Goal: Task Accomplishment & Management: Manage account settings

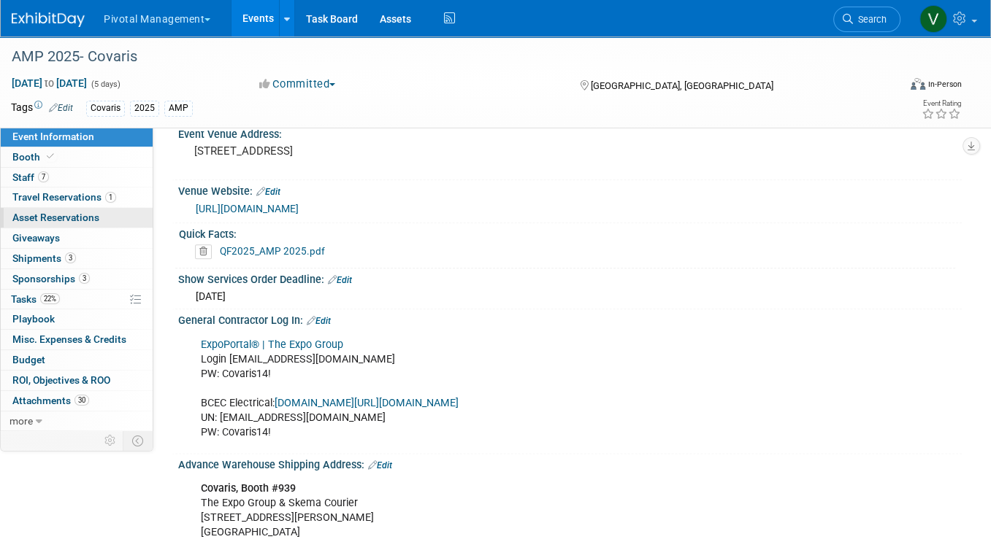
scroll to position [164, 0]
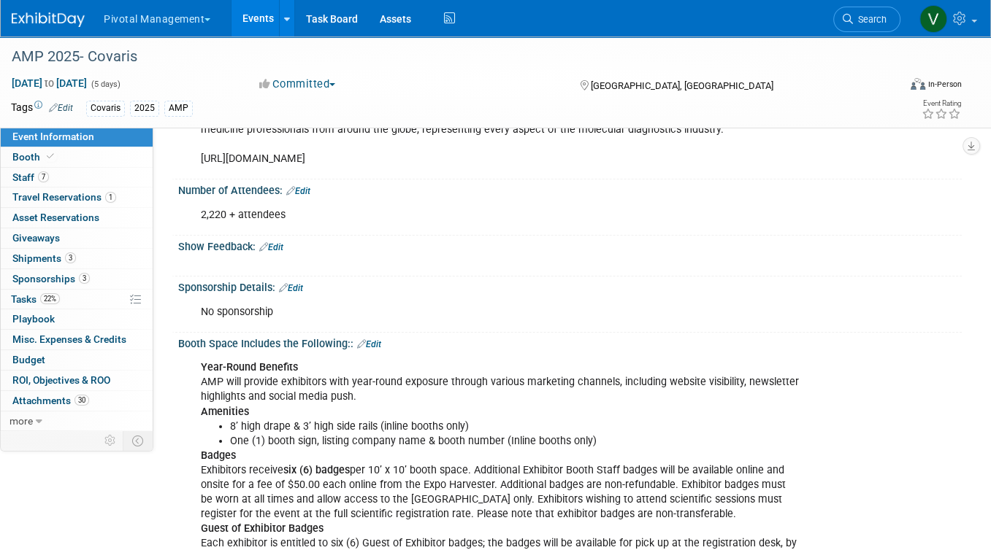
click at [258, 26] on link "Events" at bounding box center [257, 18] width 53 height 37
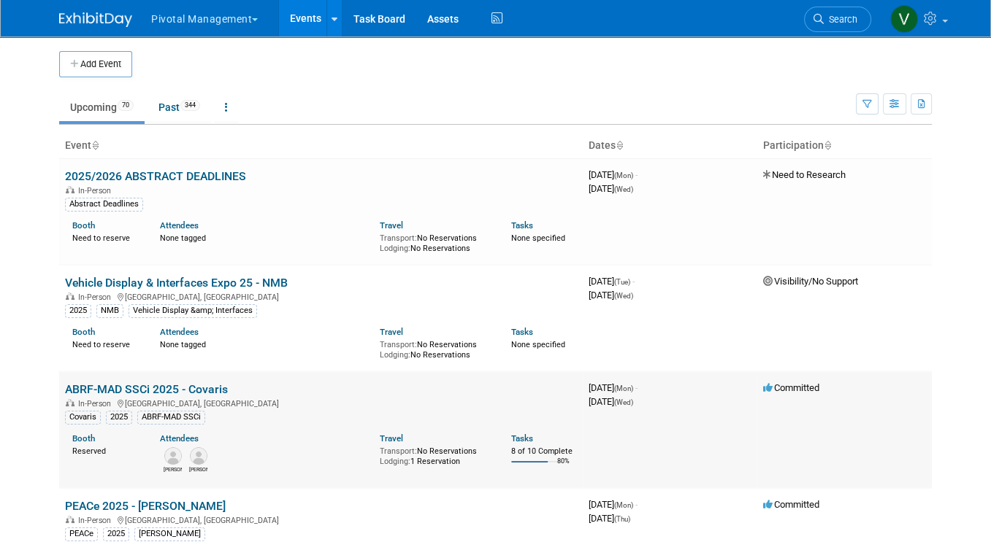
scroll to position [1645, 0]
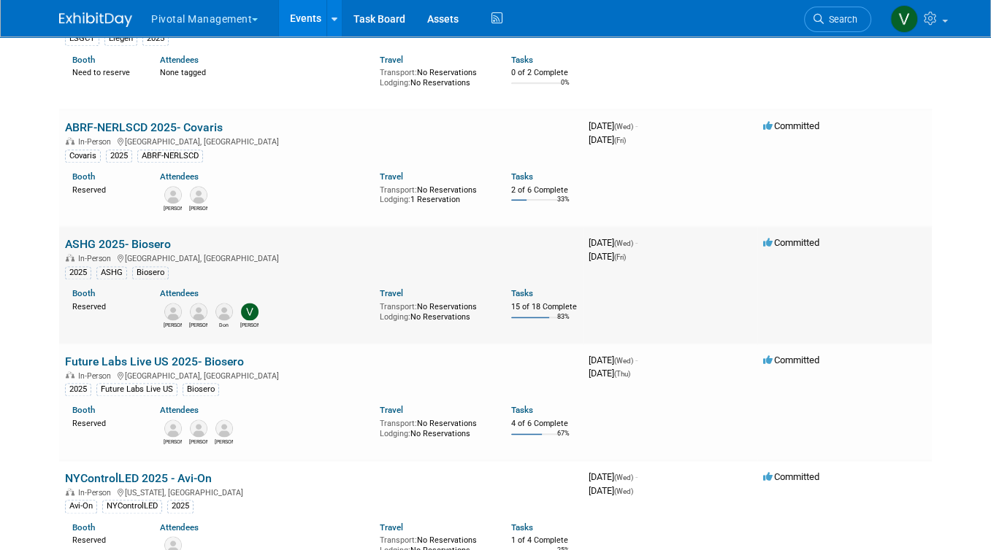
click at [155, 251] on link "ASHG 2025- Biosero" at bounding box center [118, 244] width 106 height 14
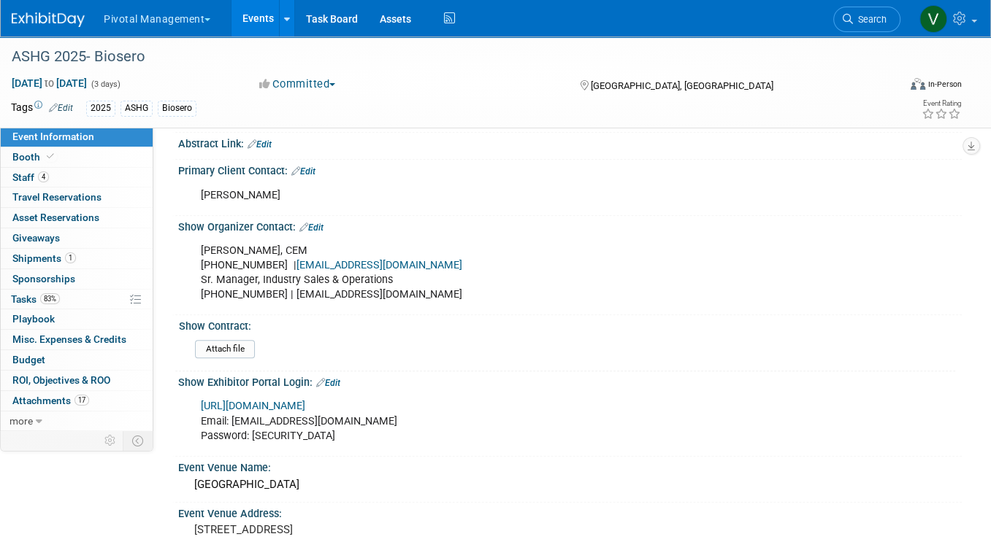
scroll to position [626, 0]
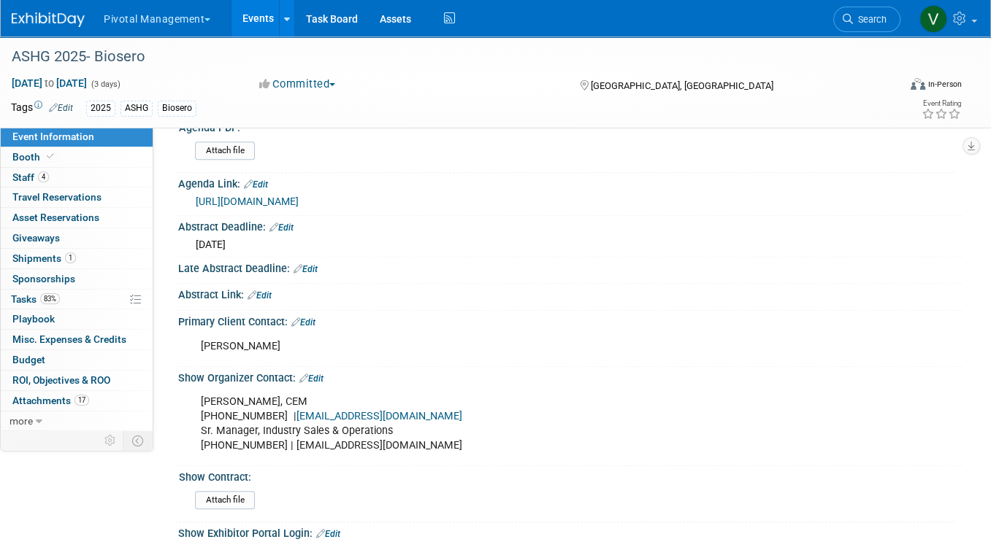
click at [308, 318] on link "Edit" at bounding box center [303, 323] width 24 height 10
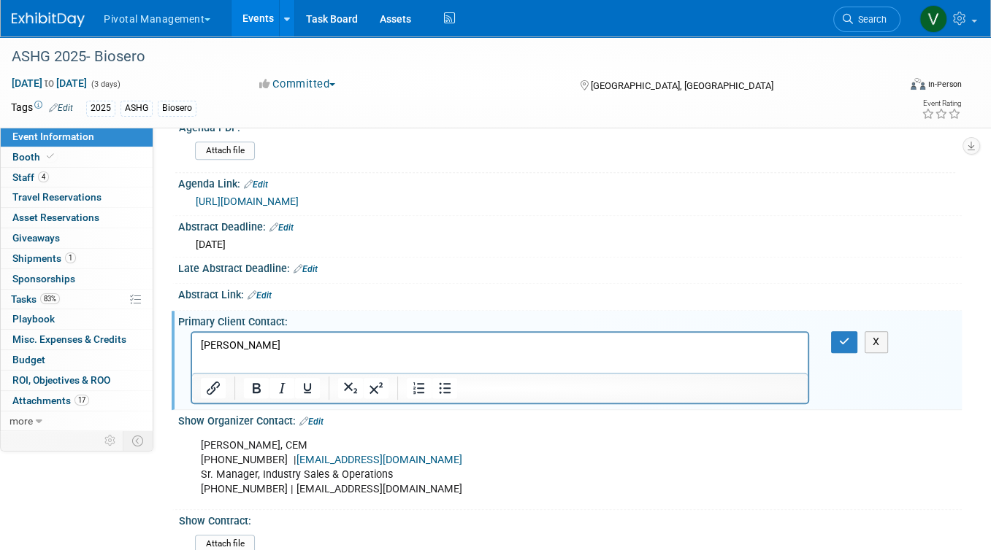
scroll to position [0, 0]
click at [258, 348] on p "Hayley Dyer" at bounding box center [500, 346] width 599 height 15
click at [257, 350] on p "Hayley Dyer" at bounding box center [500, 346] width 599 height 15
click at [845, 337] on icon "button" at bounding box center [844, 342] width 11 height 10
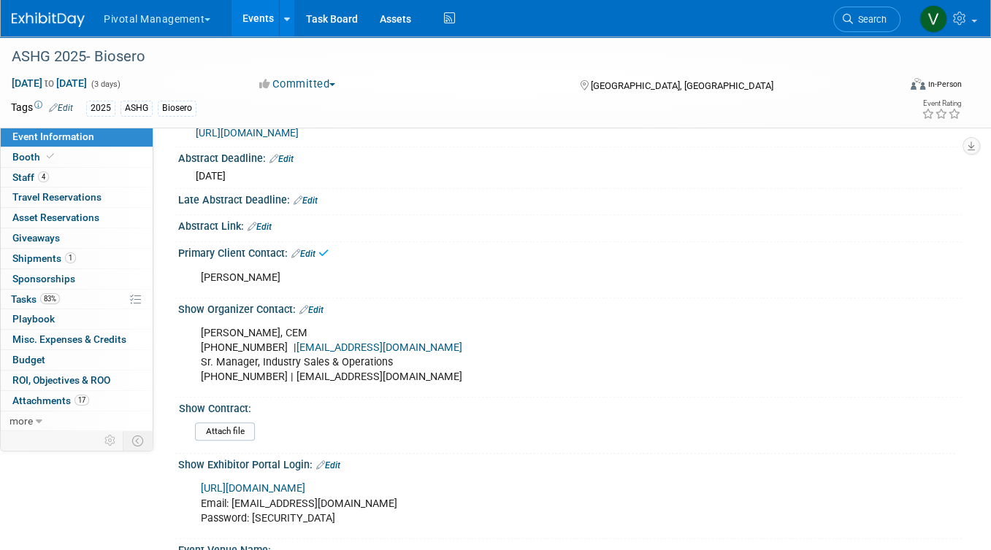
scroll to position [797, 0]
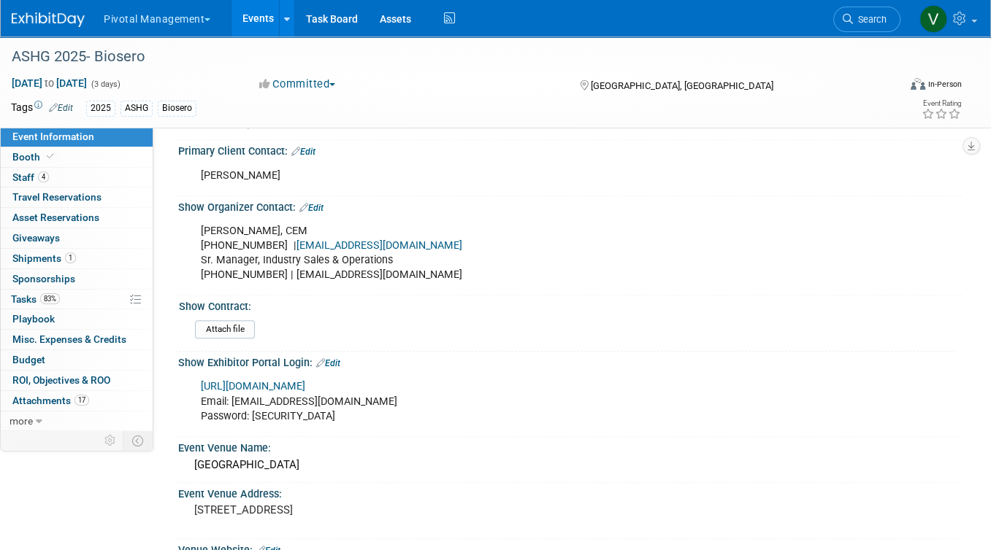
click at [305, 383] on link "https://ashg25.exh.mapyourshow.com/7_0/main/default" at bounding box center [253, 386] width 104 height 12
click at [47, 156] on icon at bounding box center [50, 157] width 7 height 8
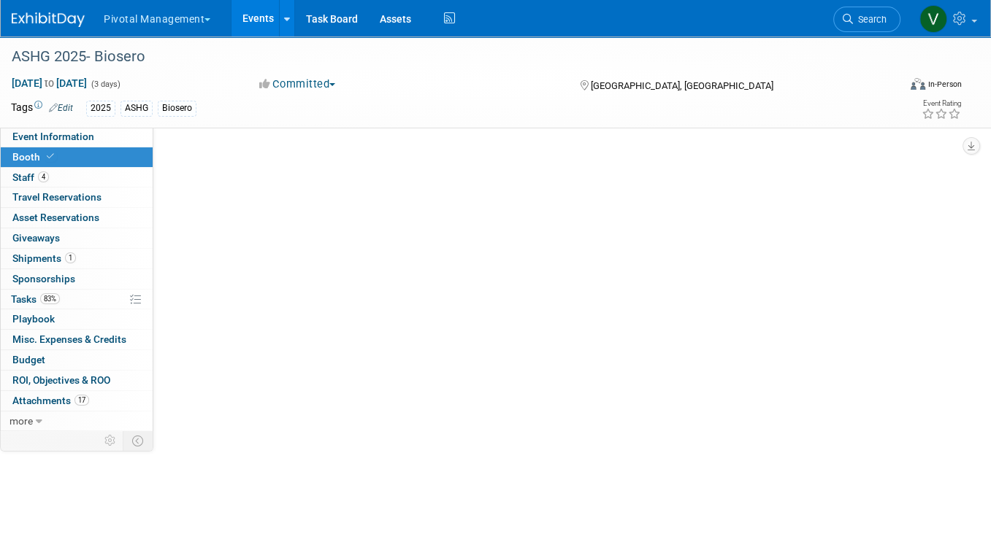
scroll to position [0, 0]
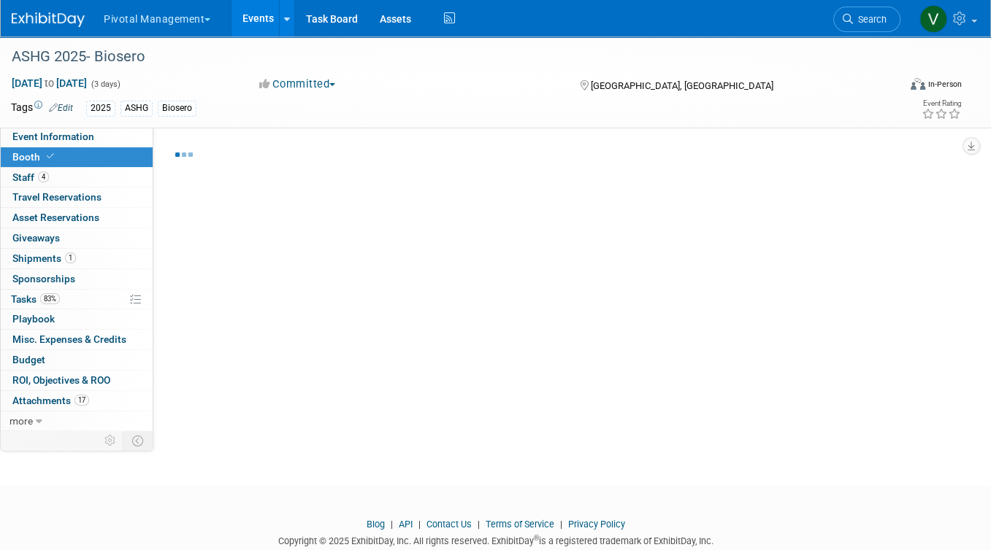
select select "Yes"
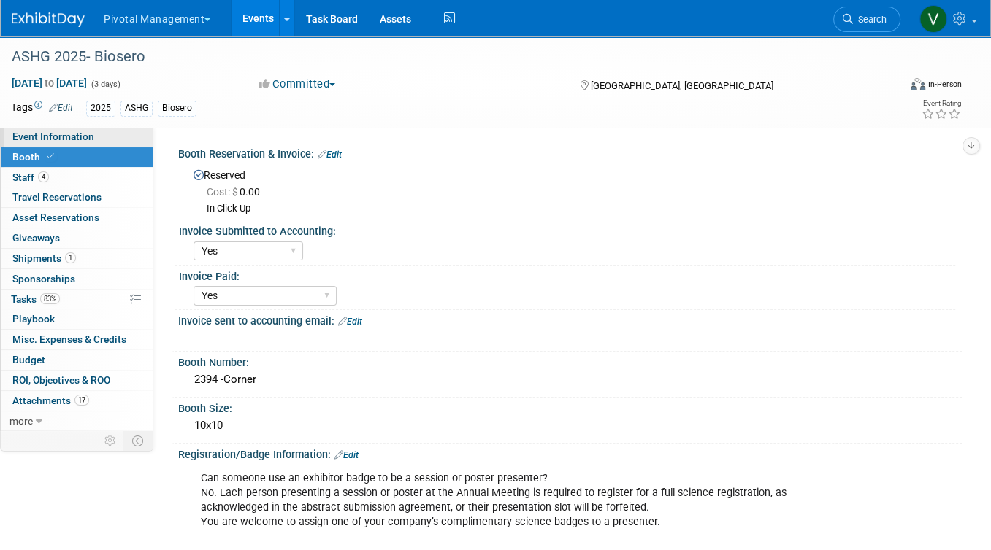
click at [124, 141] on link "Event Information" at bounding box center [77, 137] width 152 height 20
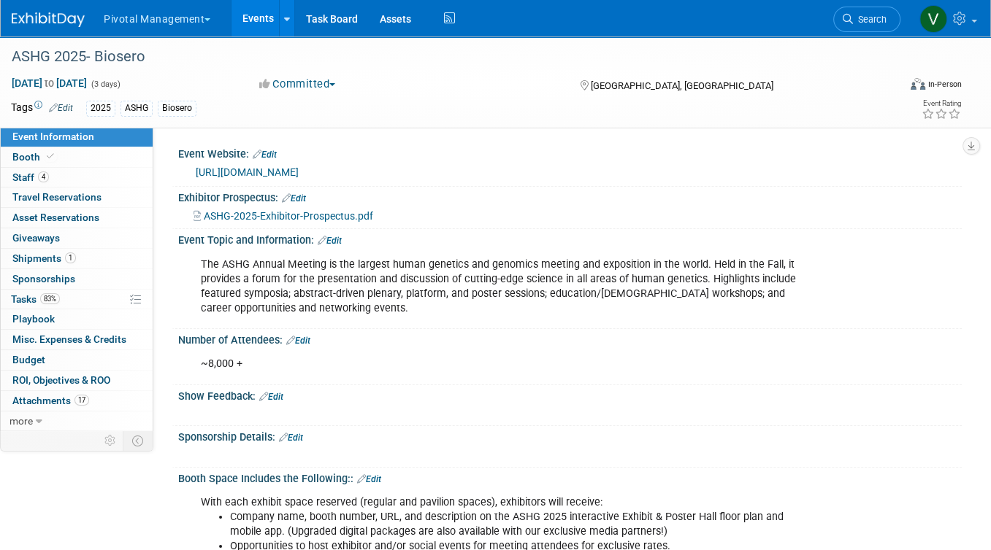
click at [258, 19] on link "Events" at bounding box center [257, 18] width 53 height 37
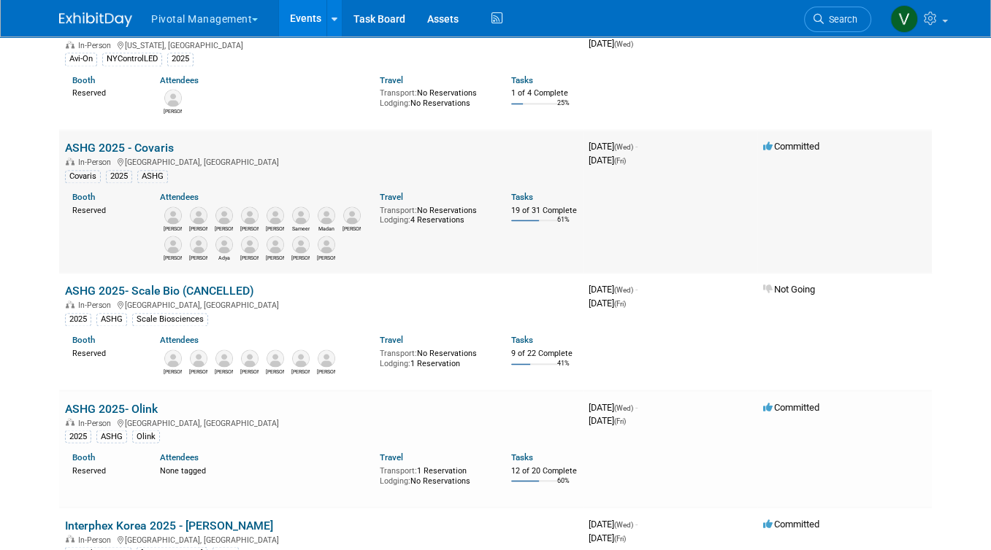
scroll to position [2146, 0]
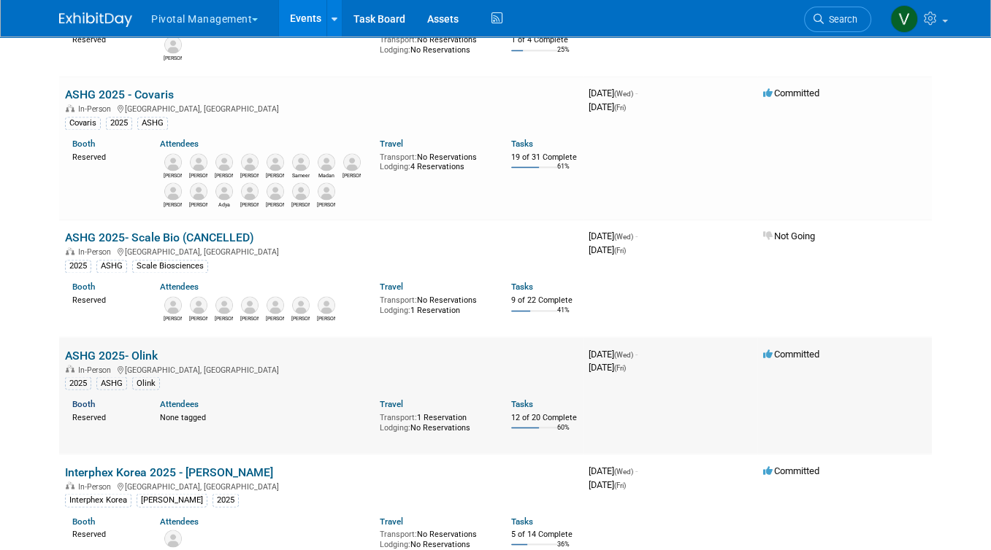
click at [88, 409] on link "Booth" at bounding box center [83, 404] width 23 height 10
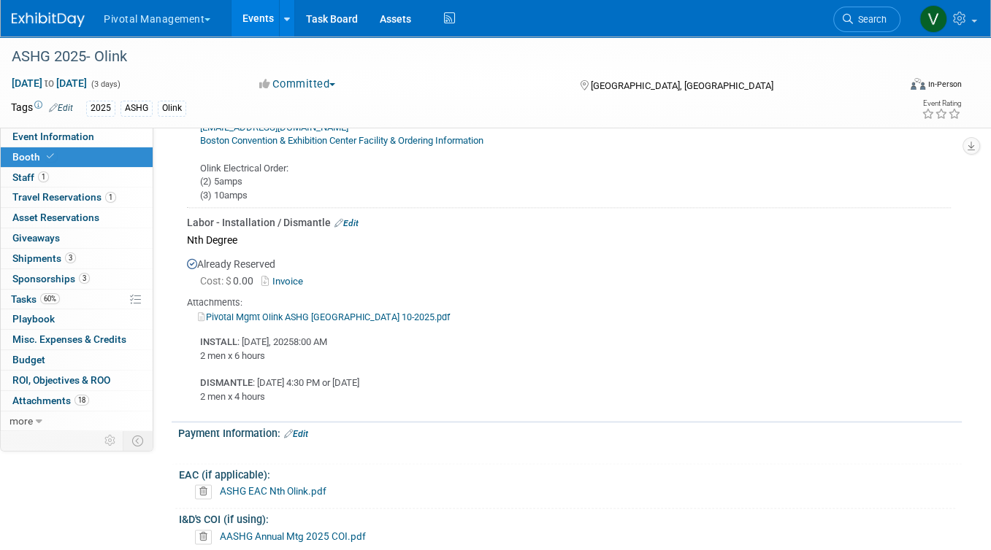
scroll to position [1735, 0]
click at [350, 218] on link "Edit" at bounding box center [346, 223] width 24 height 10
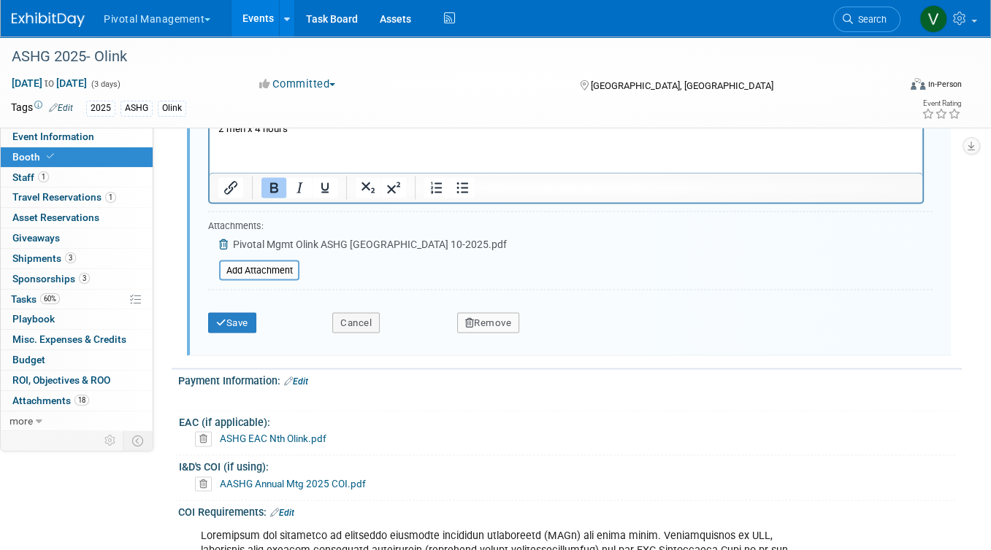
scroll to position [2273, 0]
click at [277, 262] on input "file" at bounding box center [211, 271] width 174 height 18
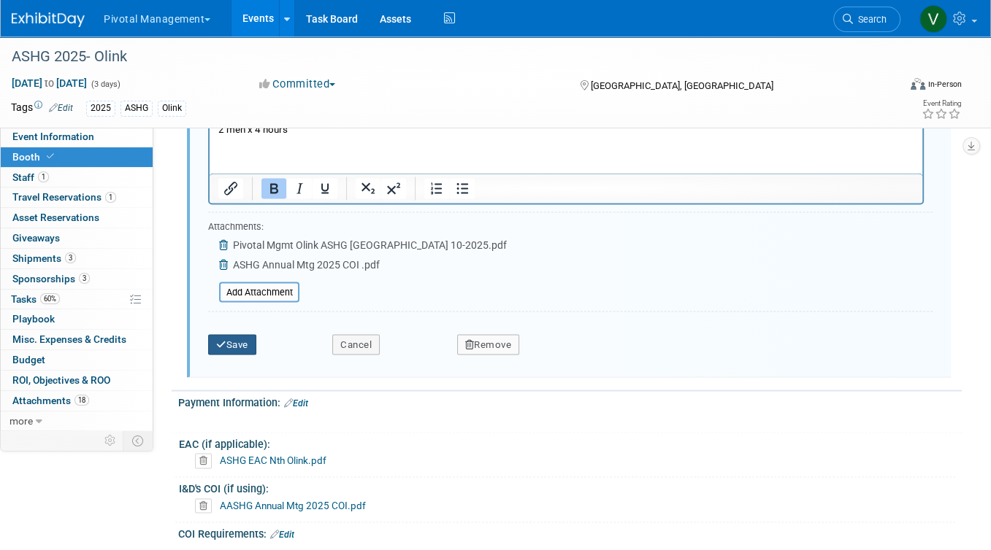
click at [237, 334] on button "Save" at bounding box center [232, 344] width 48 height 20
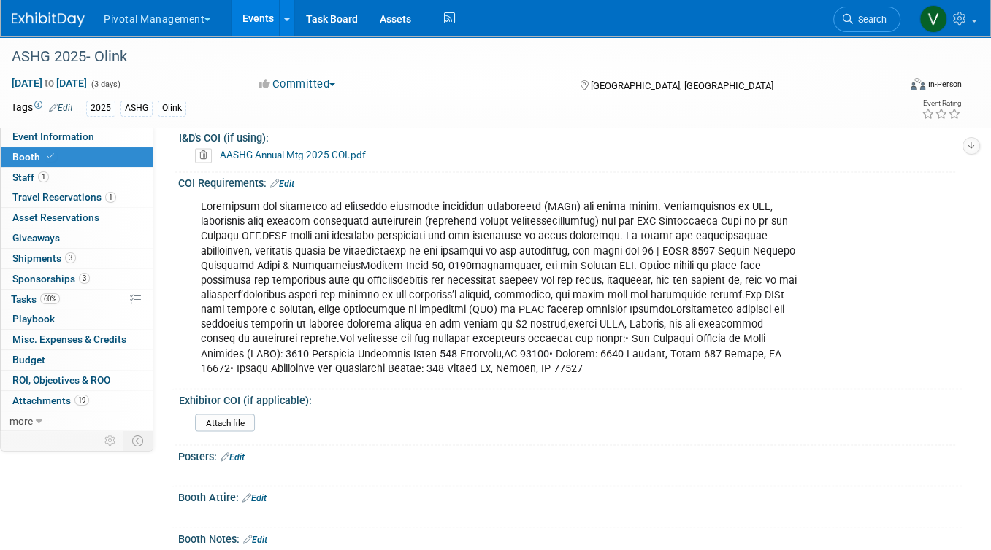
scroll to position [2167, 0]
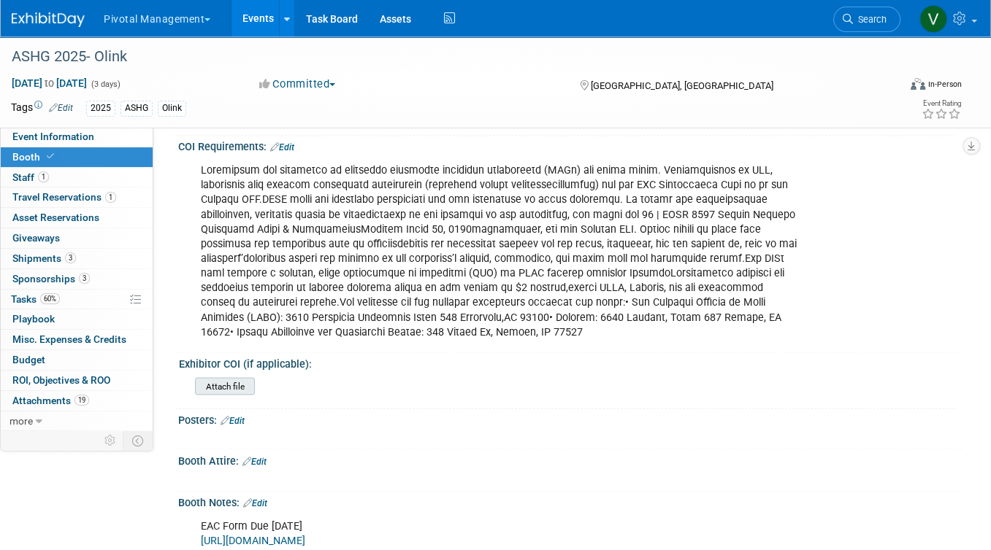
click at [225, 378] on input "file" at bounding box center [154, 386] width 199 height 17
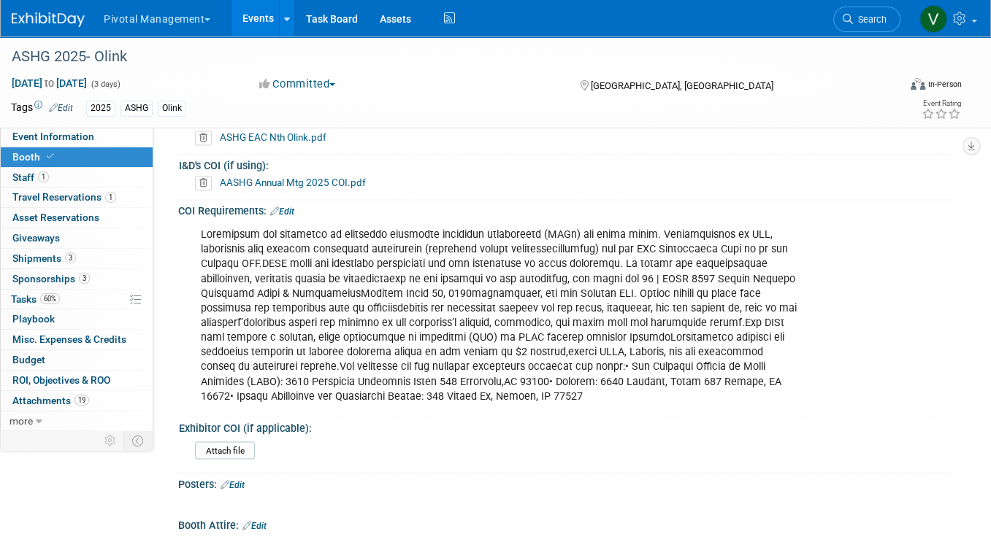
scroll to position [2079, 0]
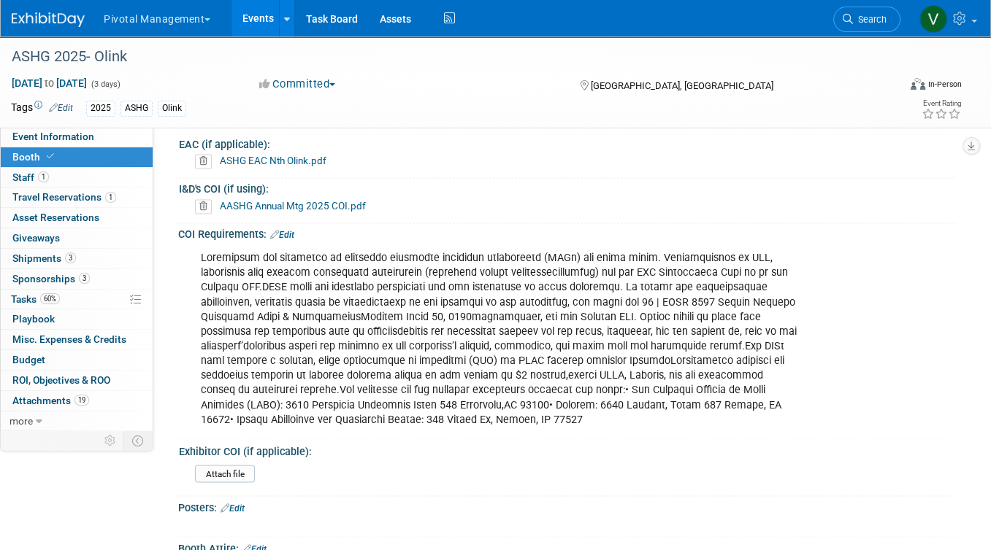
click at [342, 200] on link "AASHG Annual Mtg 2025 COI.pdf" at bounding box center [293, 206] width 146 height 12
click at [256, 20] on link "Events" at bounding box center [257, 18] width 53 height 37
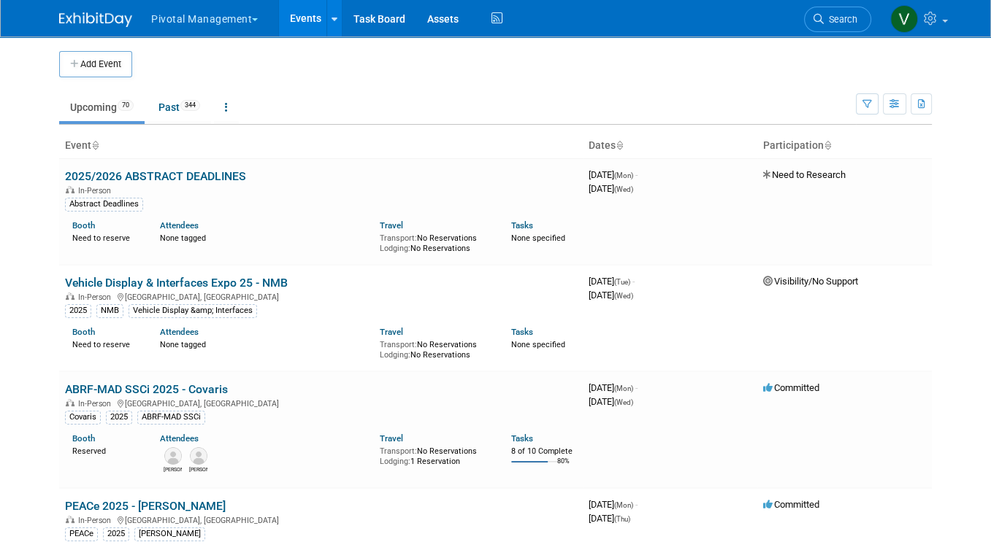
scroll to position [3687, 0]
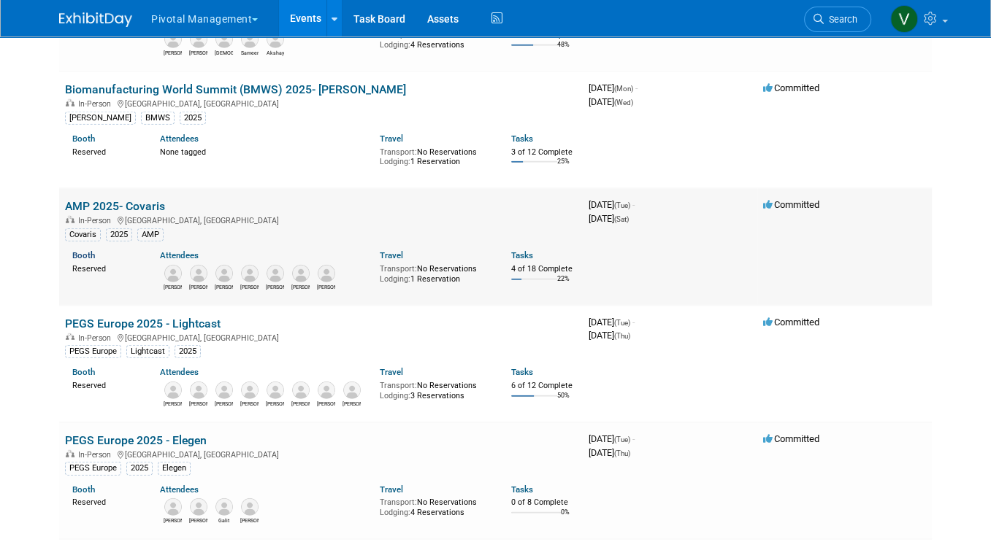
click at [83, 261] on link "Booth" at bounding box center [83, 255] width 23 height 10
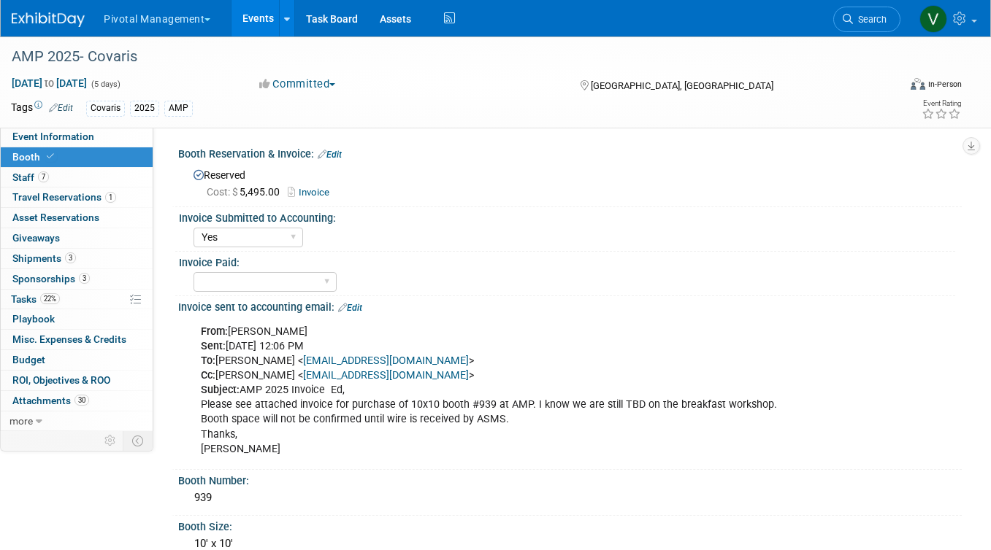
select select "Yes"
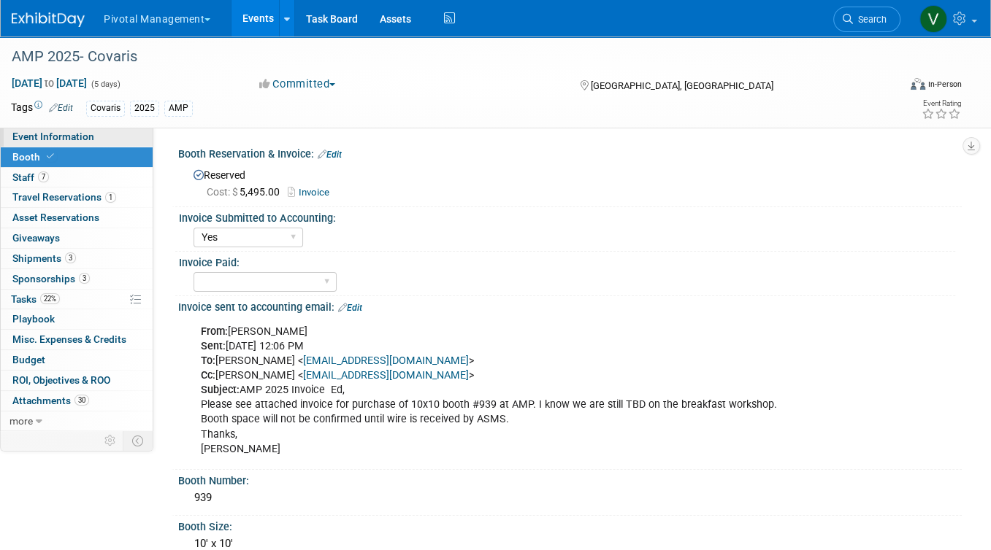
click at [120, 135] on link "Event Information" at bounding box center [77, 137] width 152 height 20
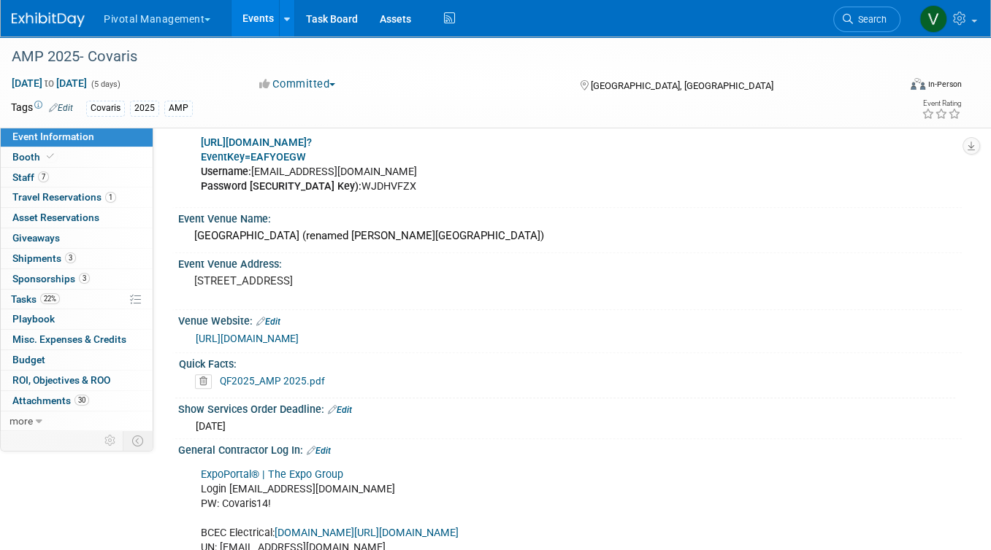
scroll to position [1428, 0]
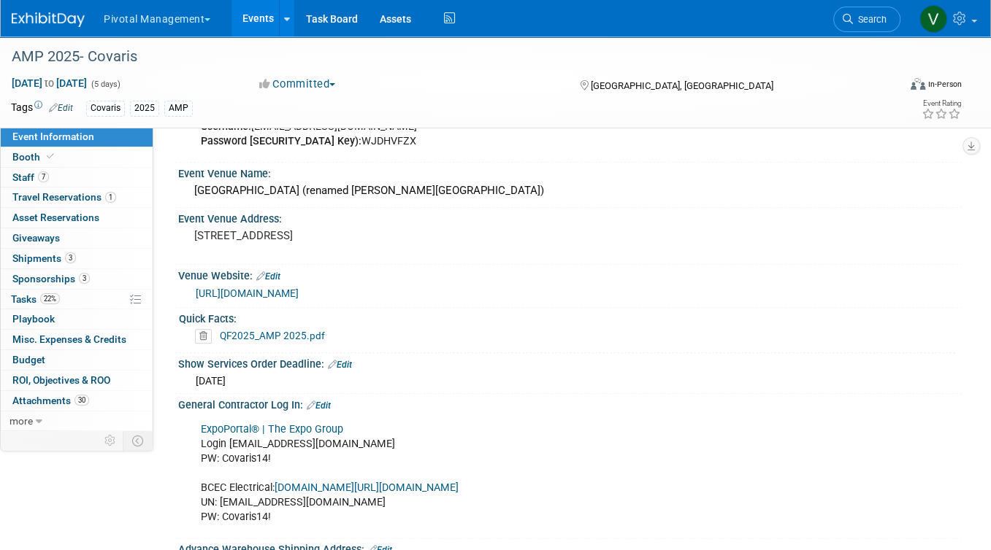
click at [293, 426] on link "ExpoPortal® | The Expo Group" at bounding box center [272, 429] width 142 height 12
click at [87, 157] on link "Booth" at bounding box center [77, 157] width 152 height 20
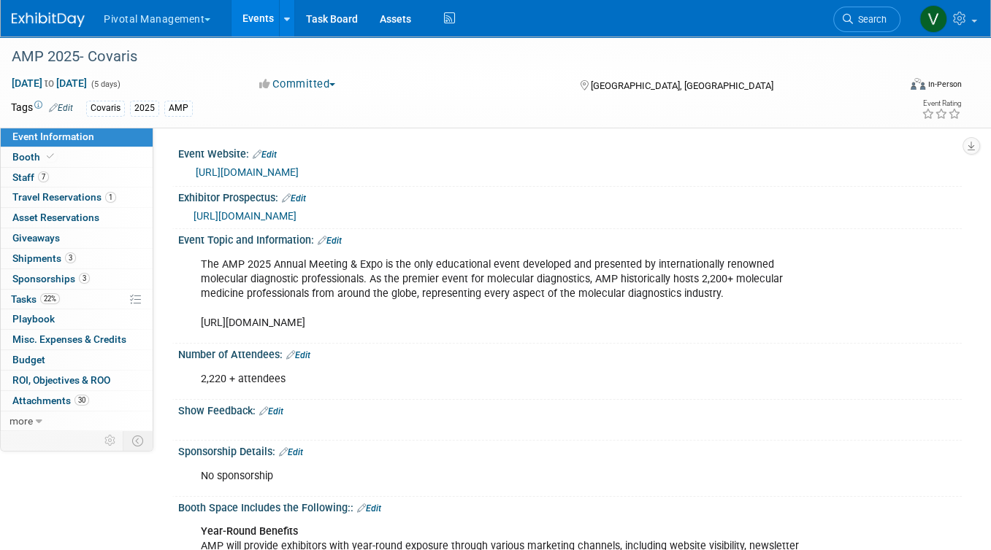
select select "Yes"
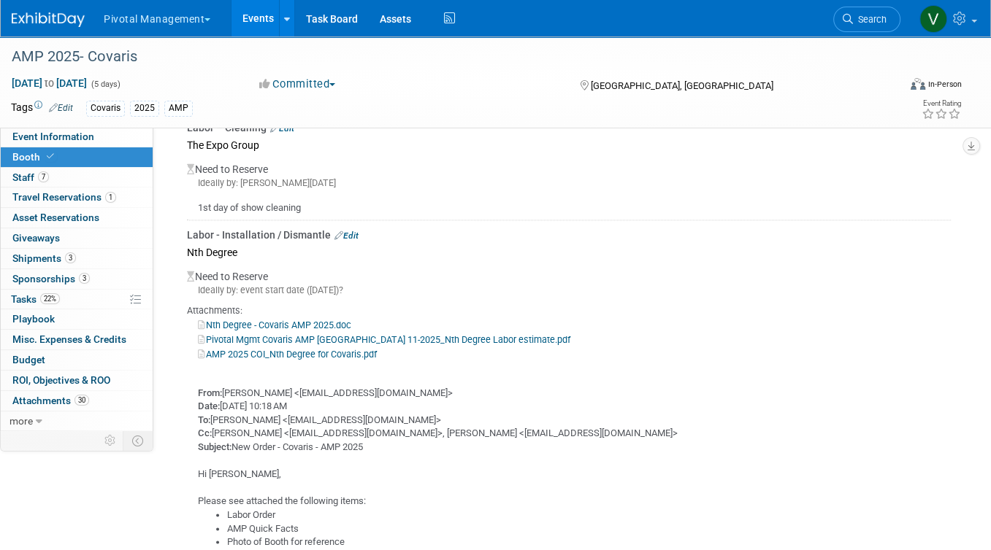
scroll to position [1729, 0]
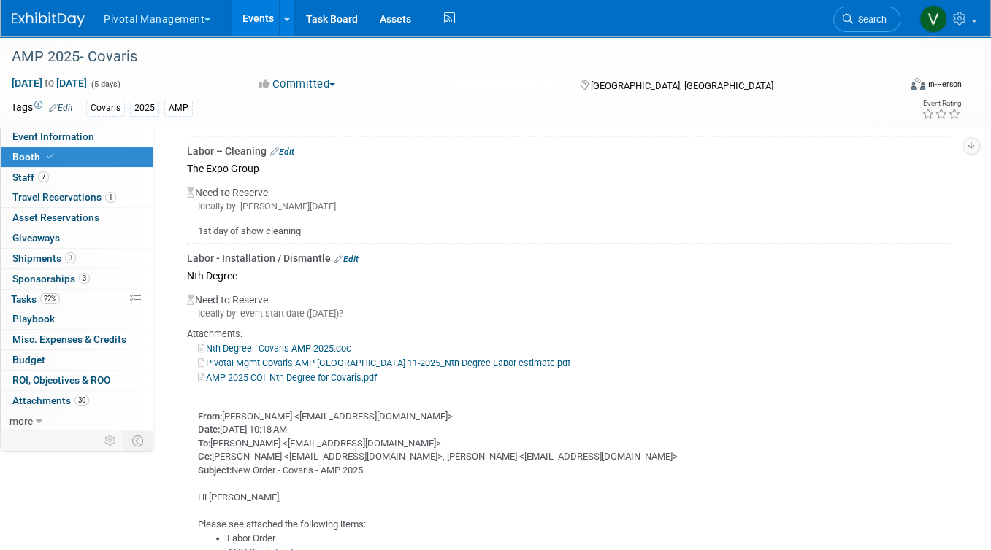
click at [349, 254] on link "Edit" at bounding box center [346, 259] width 24 height 10
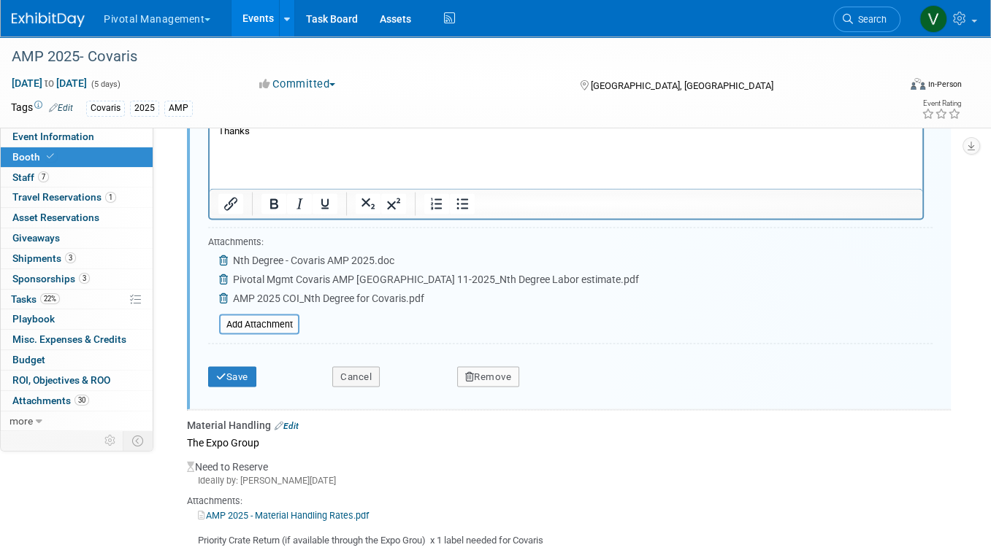
scroll to position [2457, 0]
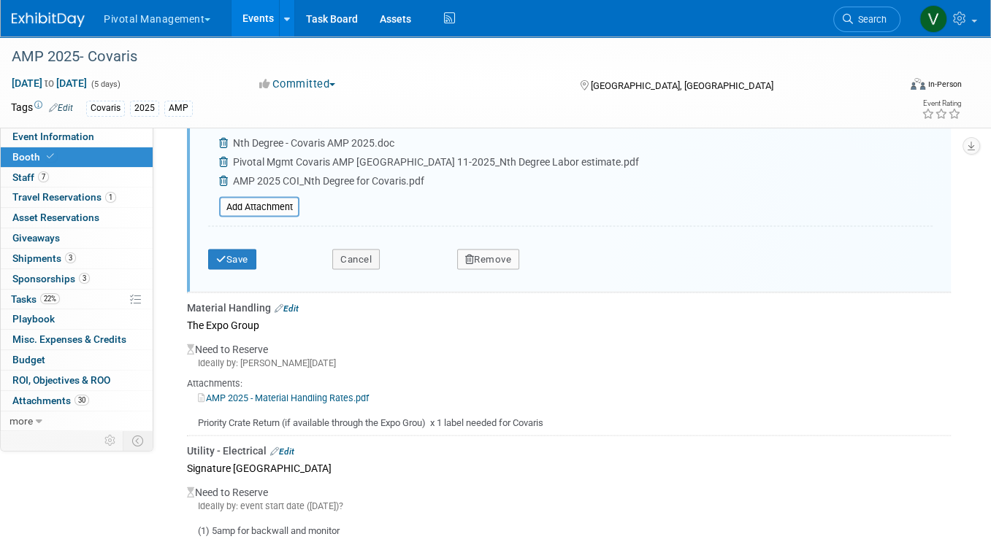
click at [509, 249] on button "Remove" at bounding box center [488, 259] width 63 height 20
click at [583, 260] on link "Yes" at bounding box center [569, 271] width 42 height 23
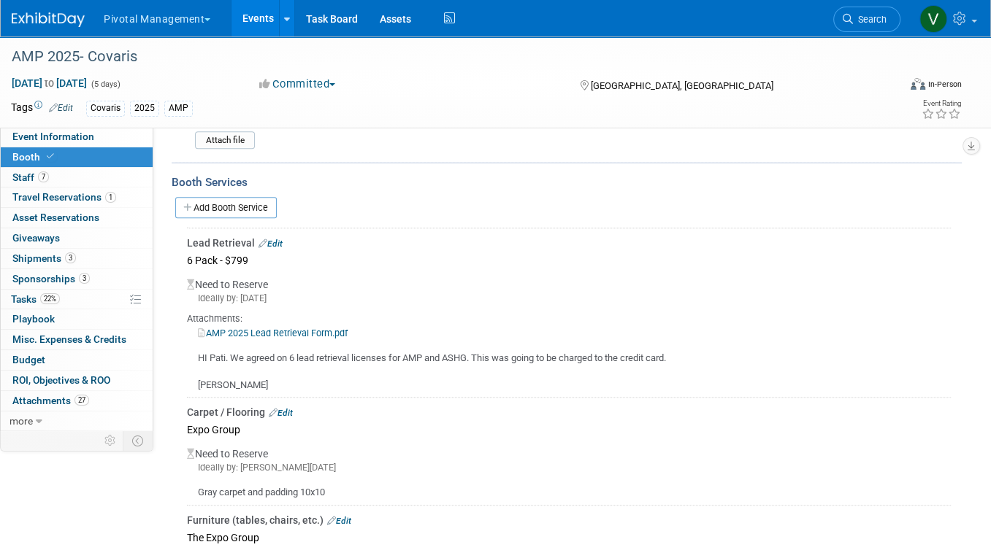
scroll to position [1185, 0]
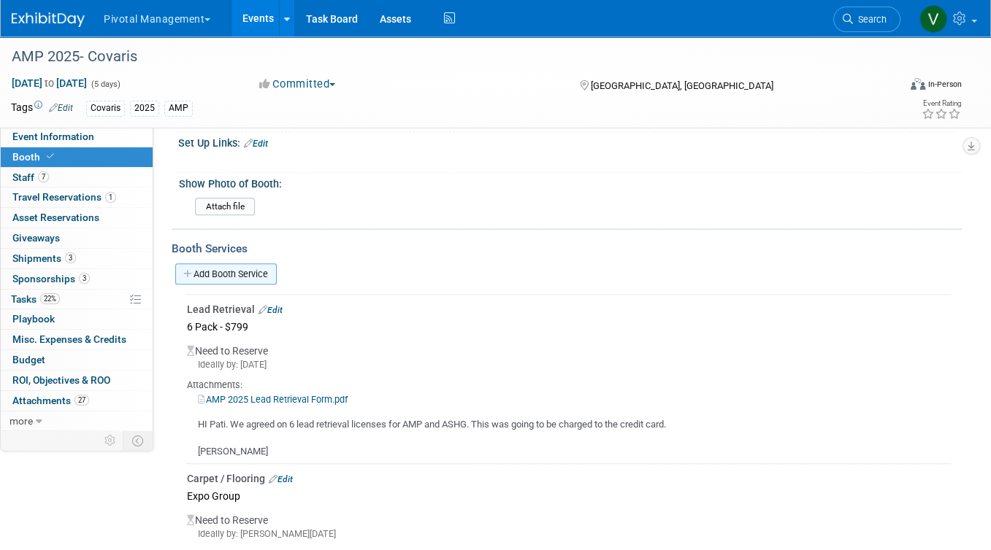
click at [261, 265] on link "Add Booth Service" at bounding box center [225, 274] width 101 height 21
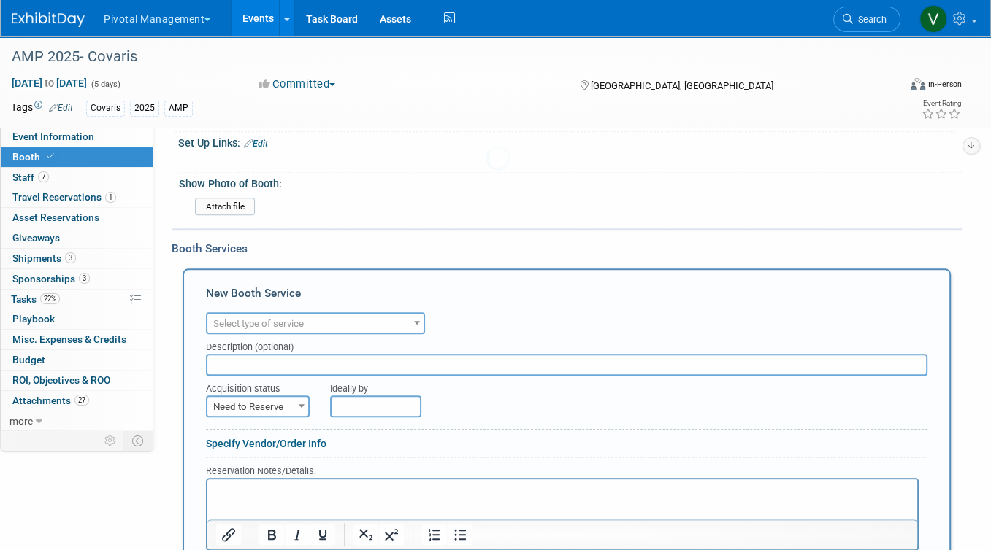
scroll to position [0, 0]
click at [317, 314] on span "Select type of service" at bounding box center [315, 324] width 216 height 20
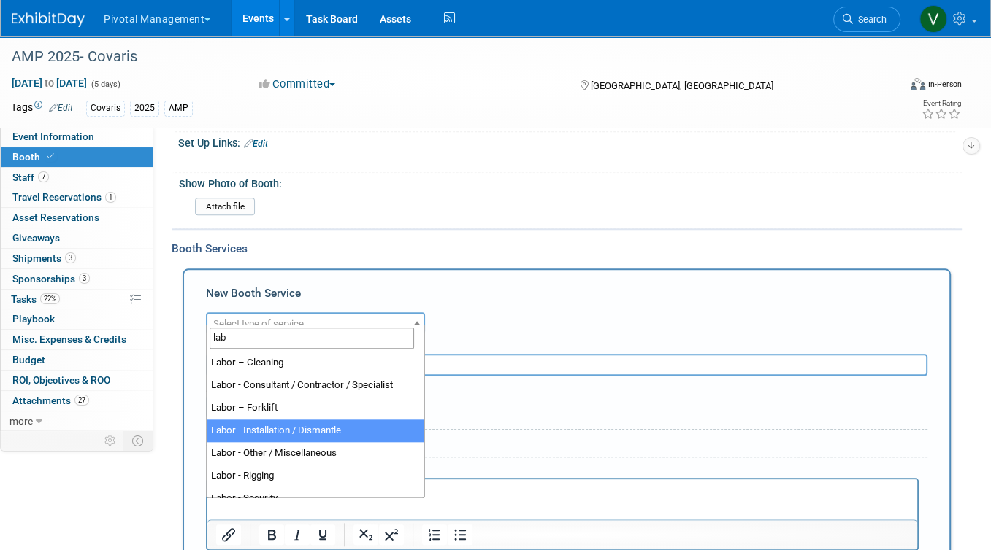
type input "lab"
select select "11"
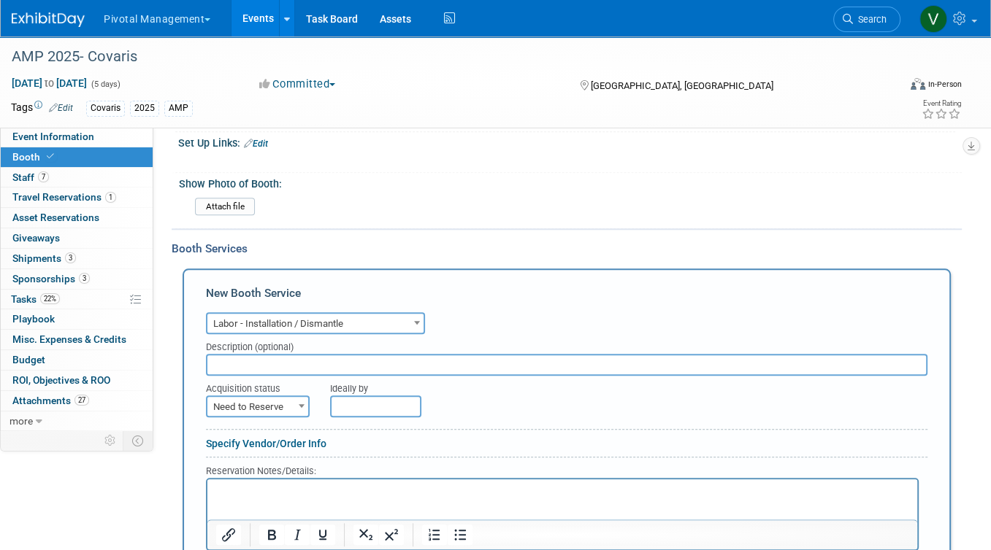
click at [308, 354] on input "text" at bounding box center [566, 365] width 721 height 22
type input "The Expo Group"
click at [272, 404] on span "Need to Reserve" at bounding box center [257, 407] width 101 height 20
select select "2"
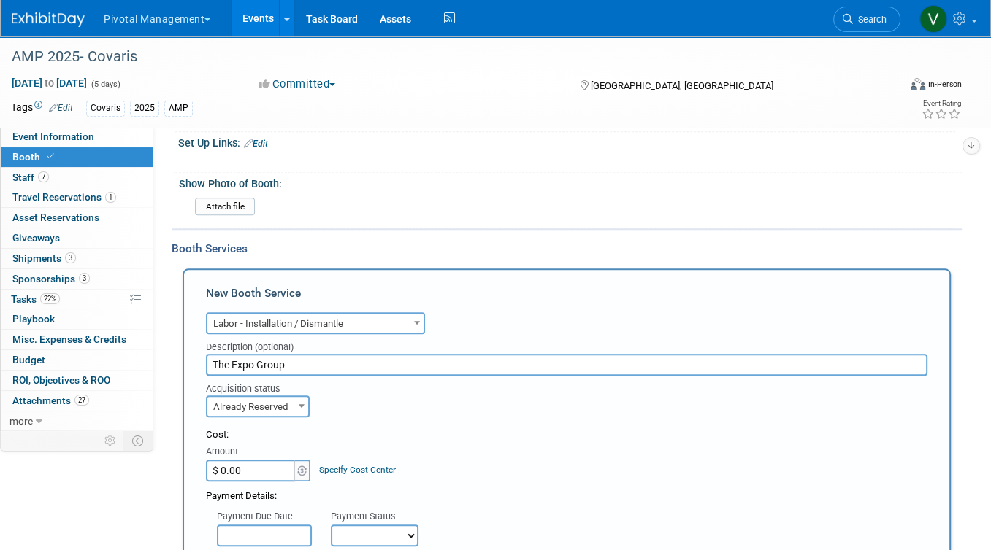
click at [282, 460] on input "$ 0.00" at bounding box center [251, 471] width 91 height 22
type input "$ 717.00"
click at [282, 525] on input "text" at bounding box center [264, 536] width 95 height 22
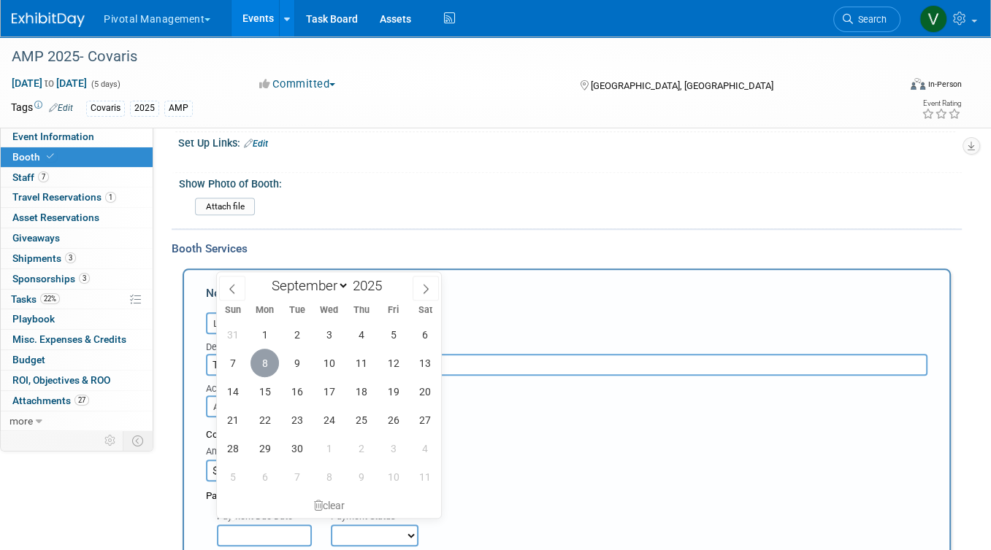
click at [269, 366] on span "8" at bounding box center [264, 363] width 28 height 28
type input "Sep 8, 2025"
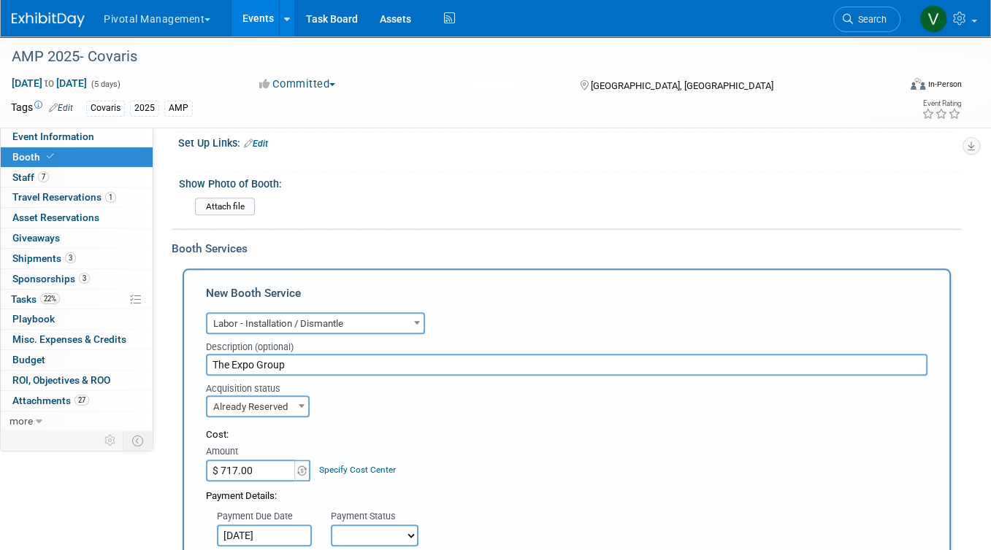
click at [388, 525] on select "Not Paid Yet Partially Paid Paid in Full" at bounding box center [375, 536] width 88 height 22
click at [331, 525] on select "Not Paid Yet Partially Paid Paid in Full" at bounding box center [375, 536] width 88 height 22
click at [385, 525] on select "Not Paid Yet Partially Paid Paid in Full" at bounding box center [375, 536] width 88 height 22
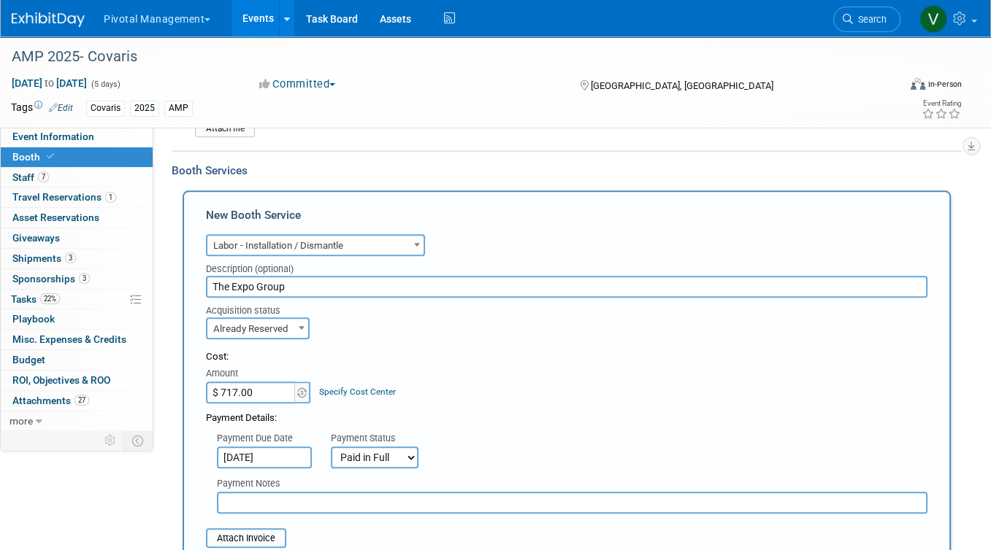
scroll to position [1381, 0]
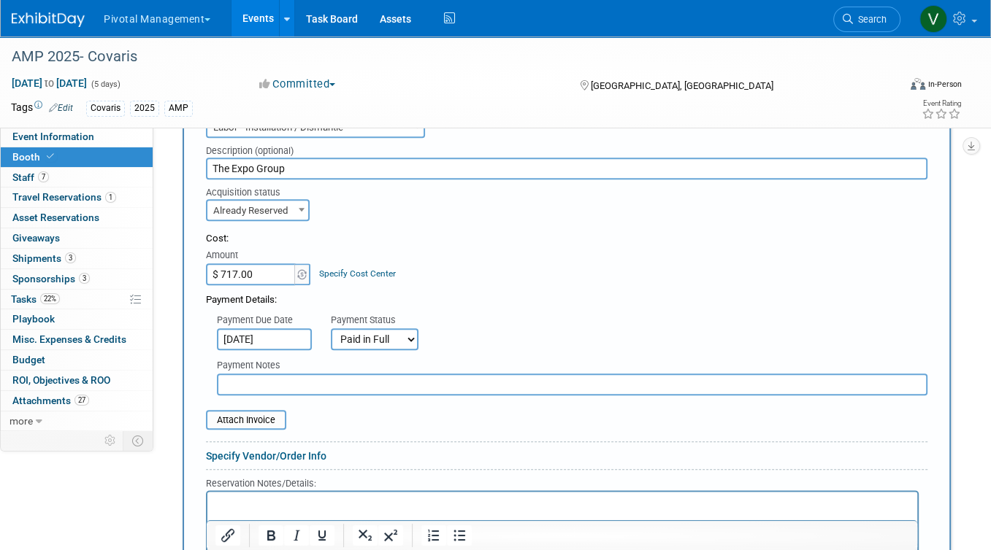
click at [382, 333] on select "Not Paid Yet Partially Paid Paid in Full" at bounding box center [375, 340] width 88 height 22
select select "2"
click at [331, 329] on select "Not Paid Yet Partially Paid Paid in Full" at bounding box center [375, 340] width 88 height 22
click at [319, 374] on input "text" at bounding box center [572, 385] width 710 height 22
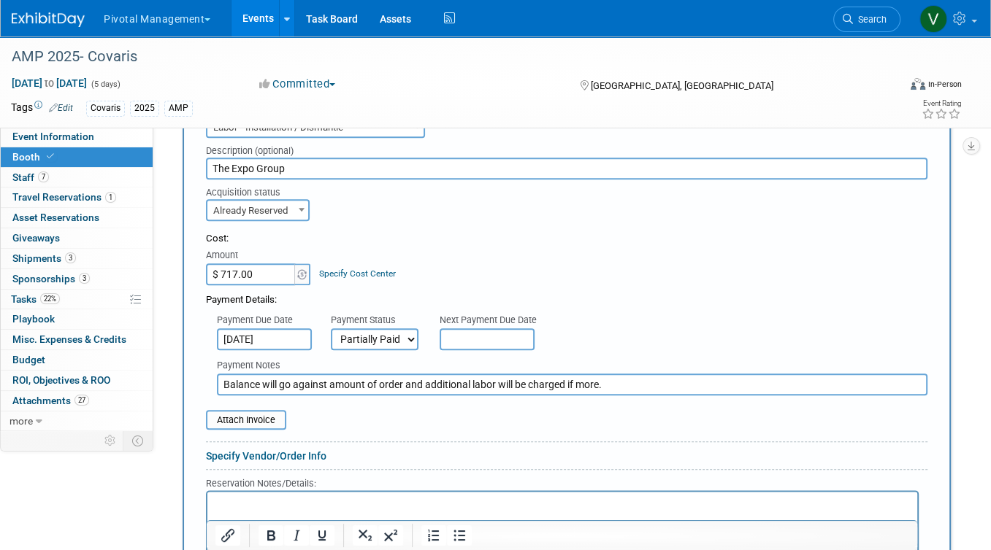
type input "Balance will go against amount of order and additional labor will be charged if…"
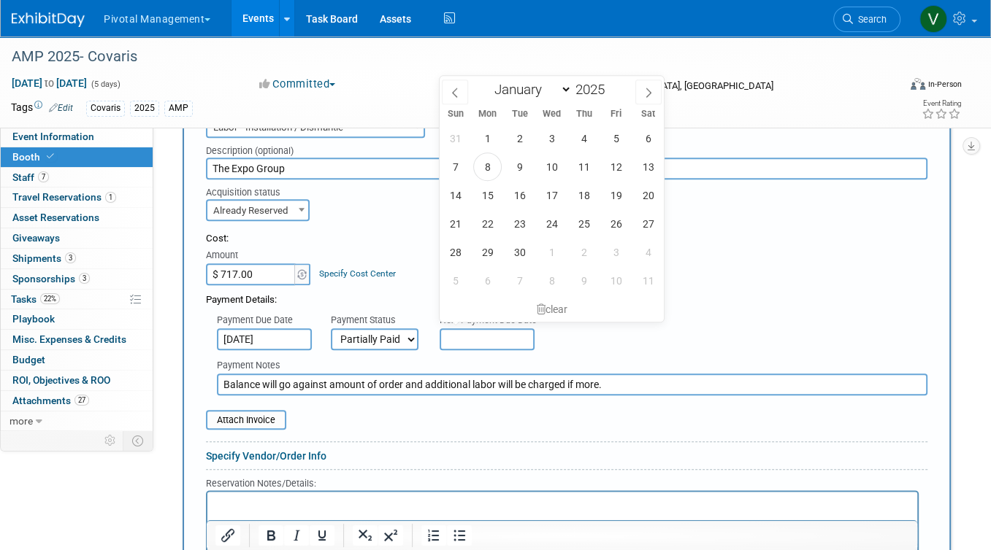
click at [503, 329] on input "text" at bounding box center [486, 340] width 95 height 22
drag, startPoint x: 483, startPoint y: 169, endPoint x: 496, endPoint y: 171, distance: 14.0
click at [496, 171] on span "8" at bounding box center [487, 167] width 28 height 28
type input "Sep 8, 2025"
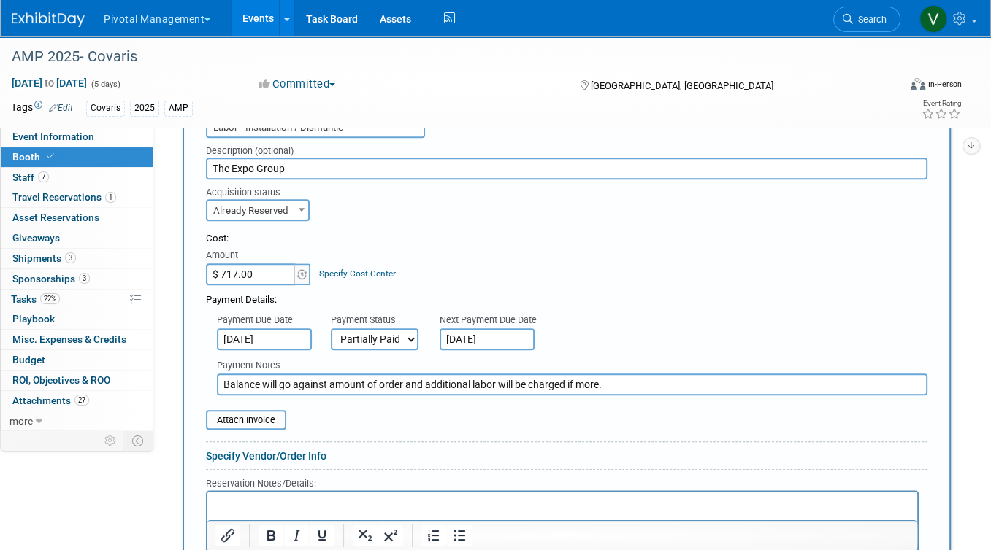
click at [507, 329] on input "Sep 8, 2025" at bounding box center [486, 340] width 95 height 22
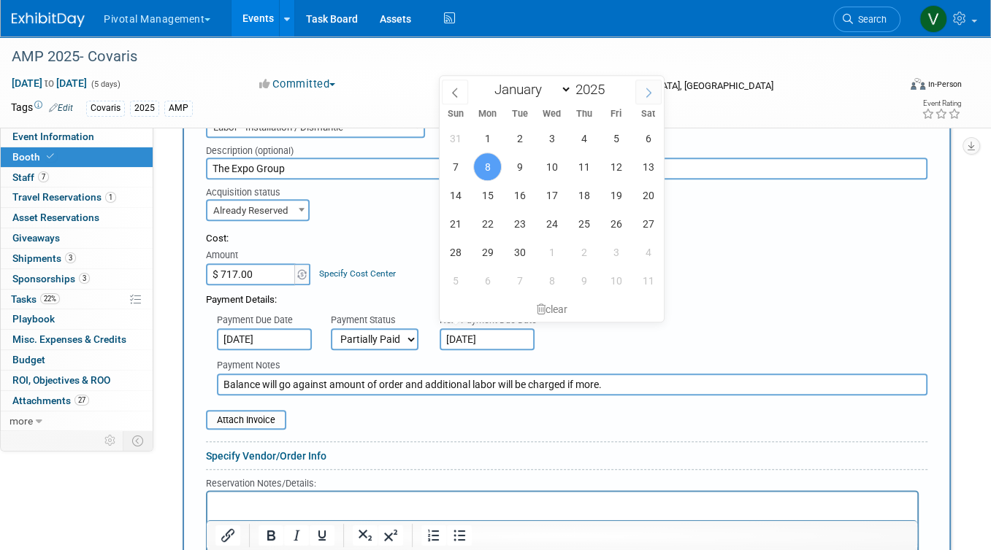
click at [644, 90] on icon at bounding box center [648, 93] width 10 height 10
click at [444, 91] on span at bounding box center [455, 92] width 26 height 25
select select "10"
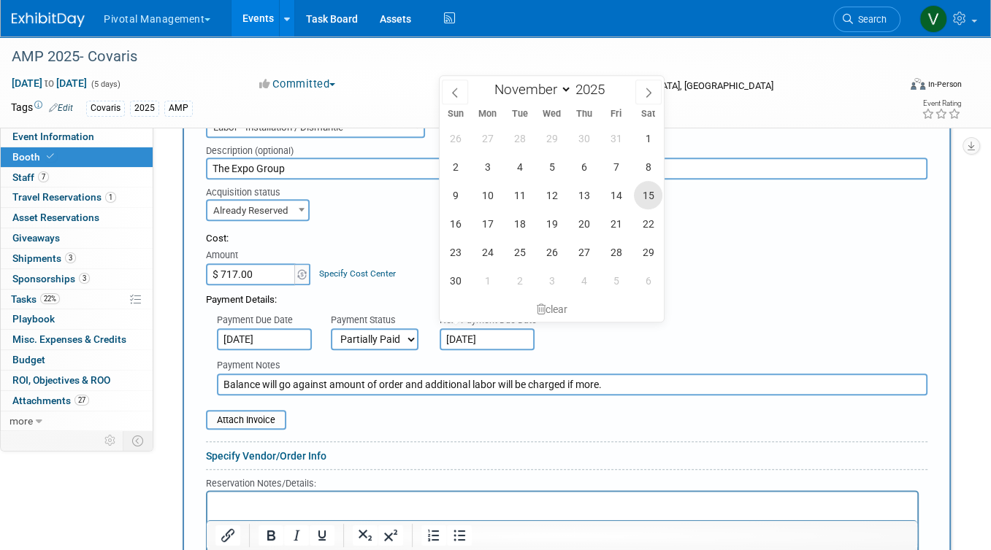
click at [660, 201] on span "15" at bounding box center [648, 195] width 28 height 28
type input "Nov 15, 2025"
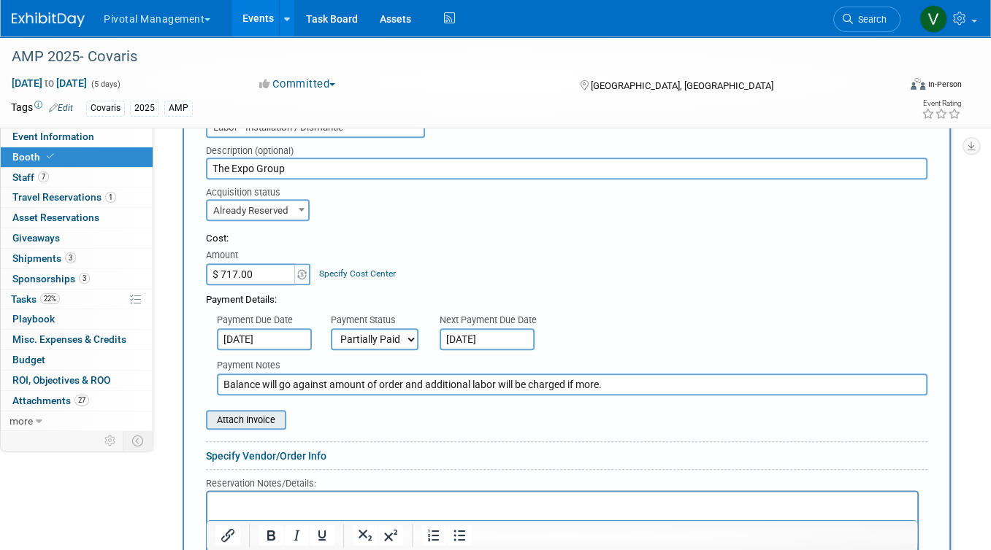
click at [269, 412] on input "file" at bounding box center [198, 421] width 174 height 18
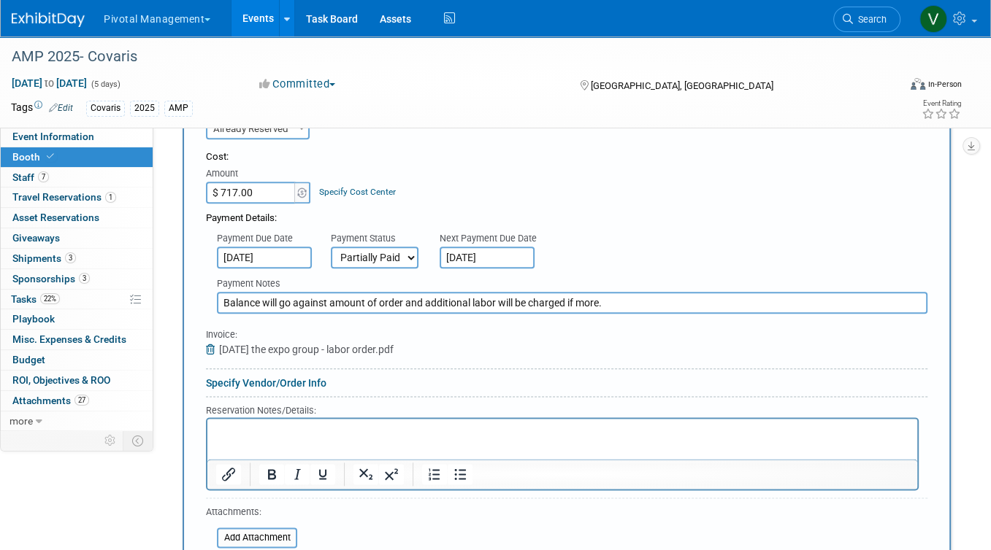
scroll to position [1604, 0]
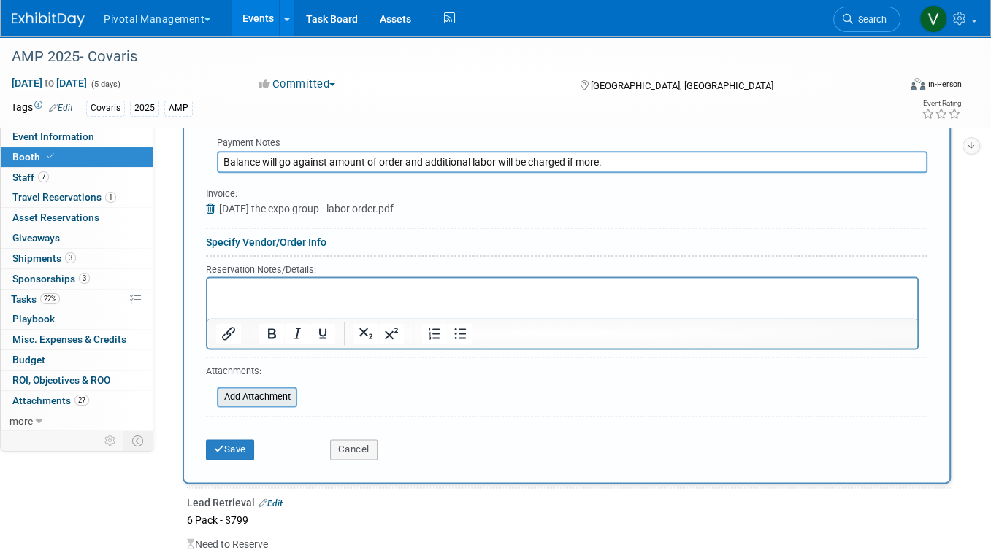
click at [279, 388] on input "file" at bounding box center [209, 397] width 174 height 18
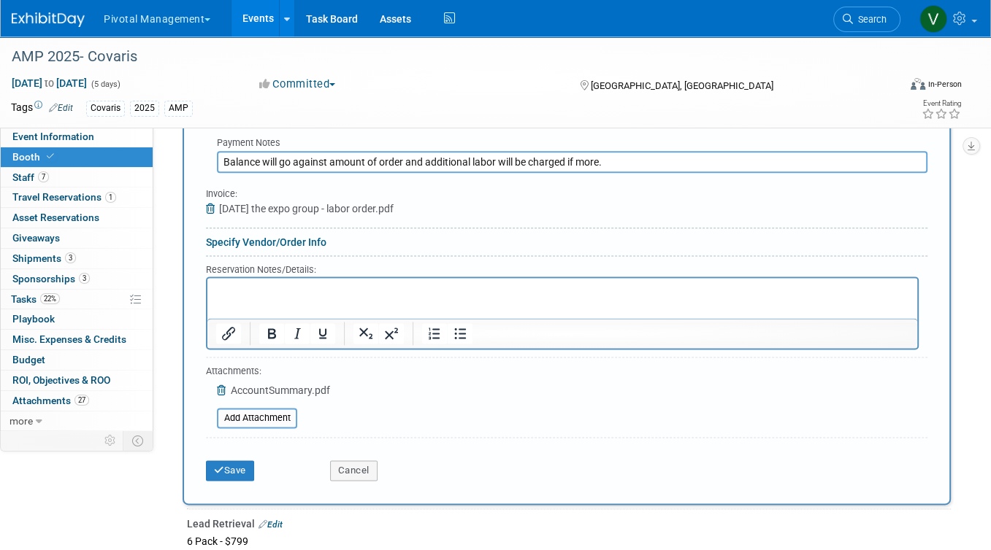
click at [431, 291] on p "Rich Text Area. Press ALT-0 for help." at bounding box center [562, 291] width 693 height 14
click at [387, 298] on html at bounding box center [562, 288] width 710 height 20
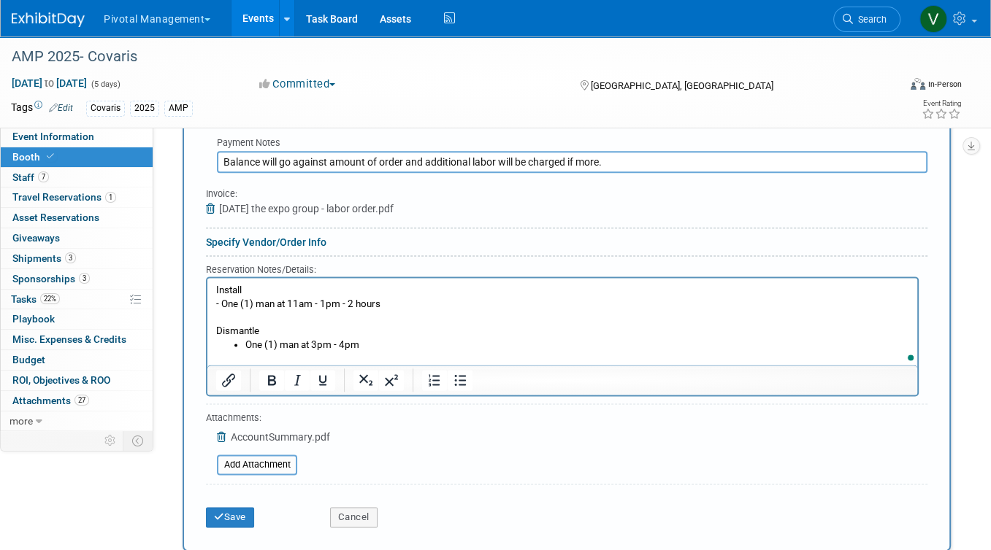
scroll to position [0, 0]
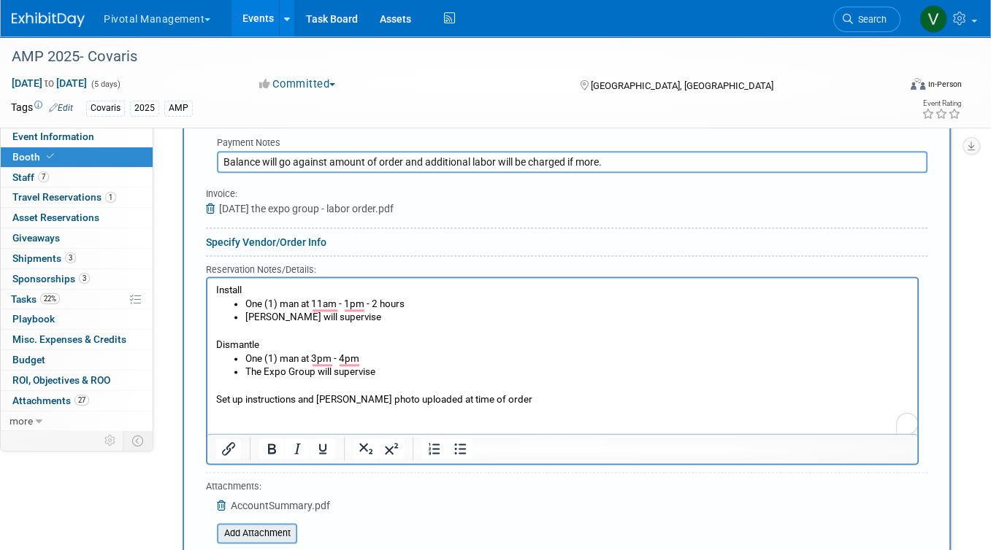
click at [264, 525] on input "file" at bounding box center [209, 534] width 174 height 18
click at [264, 546] on input "file" at bounding box center [209, 555] width 174 height 18
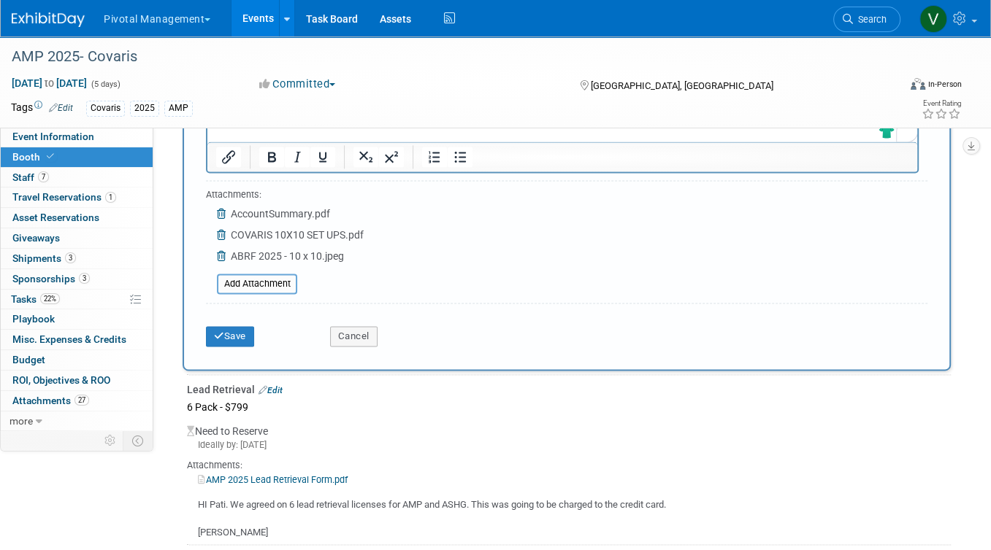
scroll to position [2044, 0]
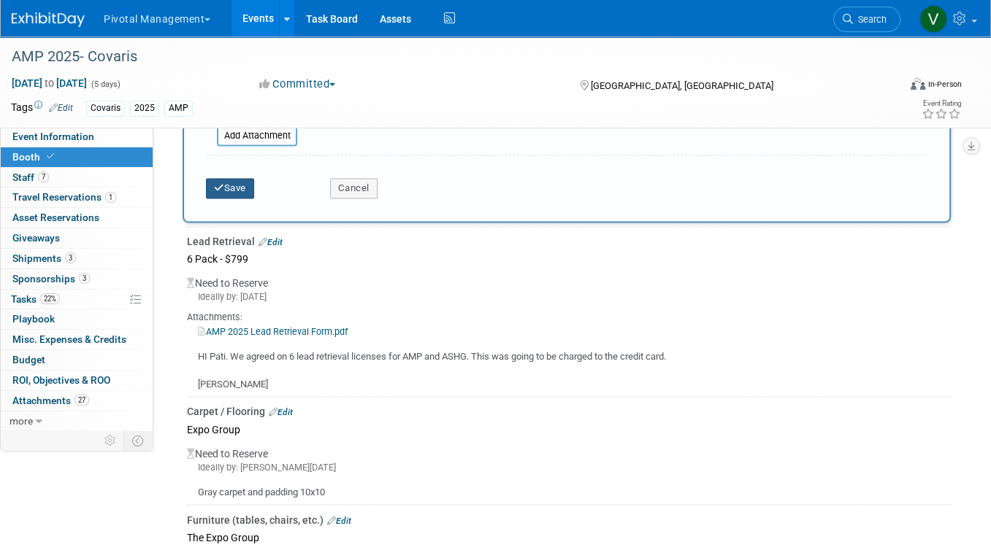
click at [229, 178] on button "Save" at bounding box center [230, 188] width 48 height 20
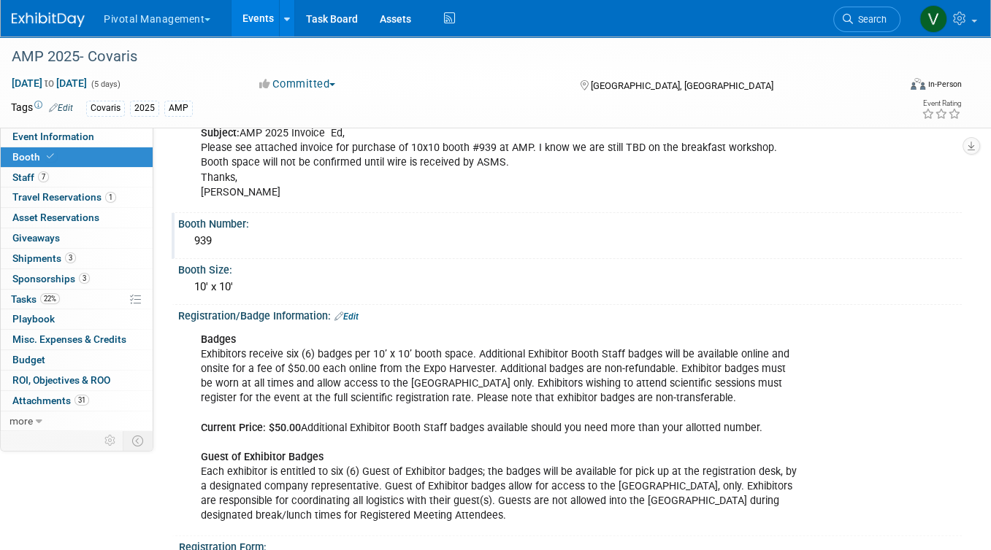
scroll to position [0, 0]
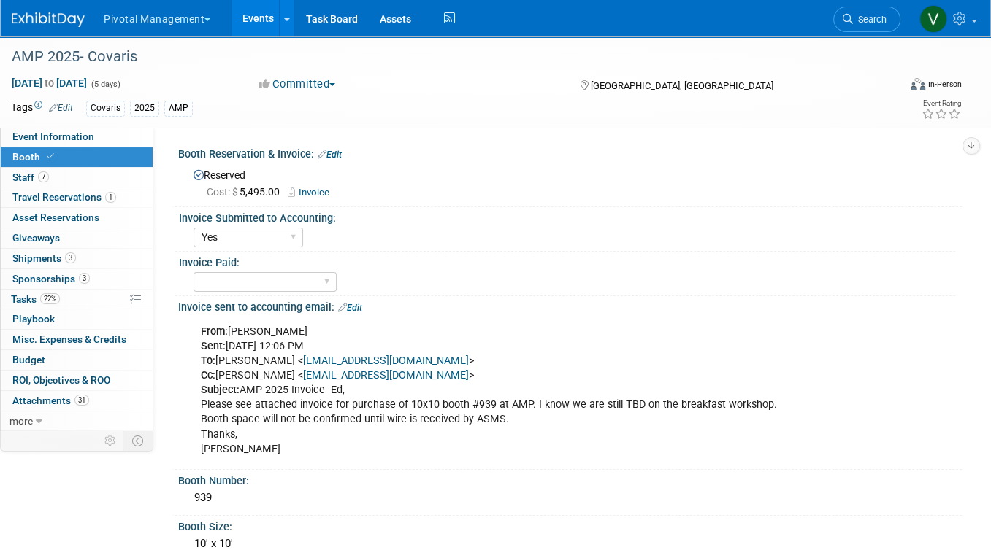
click at [258, 17] on link "Events" at bounding box center [257, 18] width 53 height 37
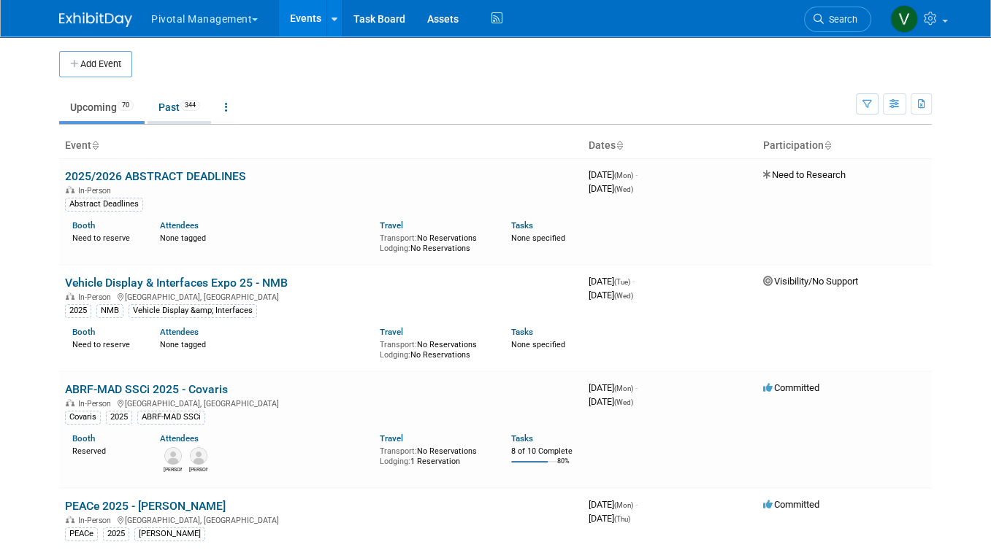
click at [172, 101] on link "Past 344" at bounding box center [179, 107] width 64 height 28
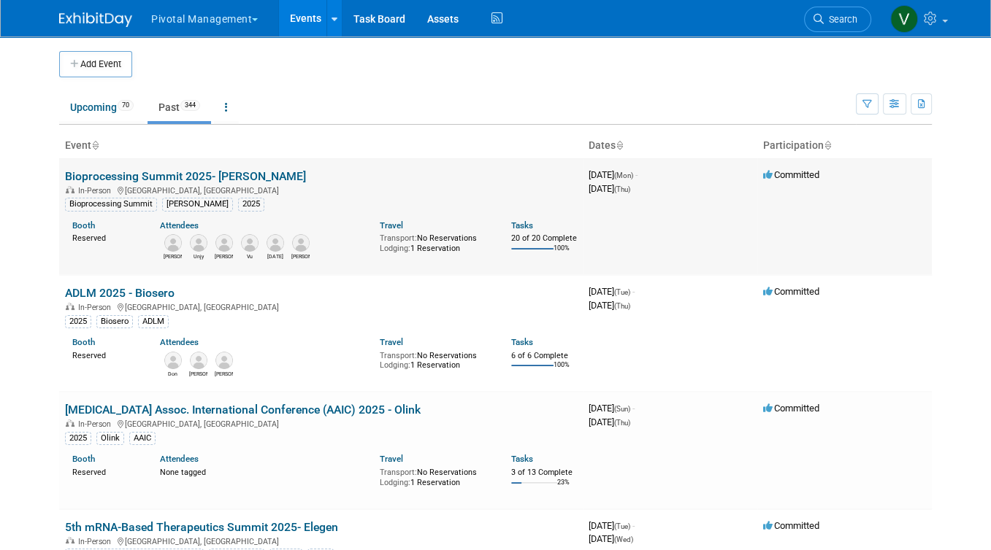
click at [232, 175] on link "Bioprocessing Summit 2025- [PERSON_NAME]" at bounding box center [185, 176] width 241 height 14
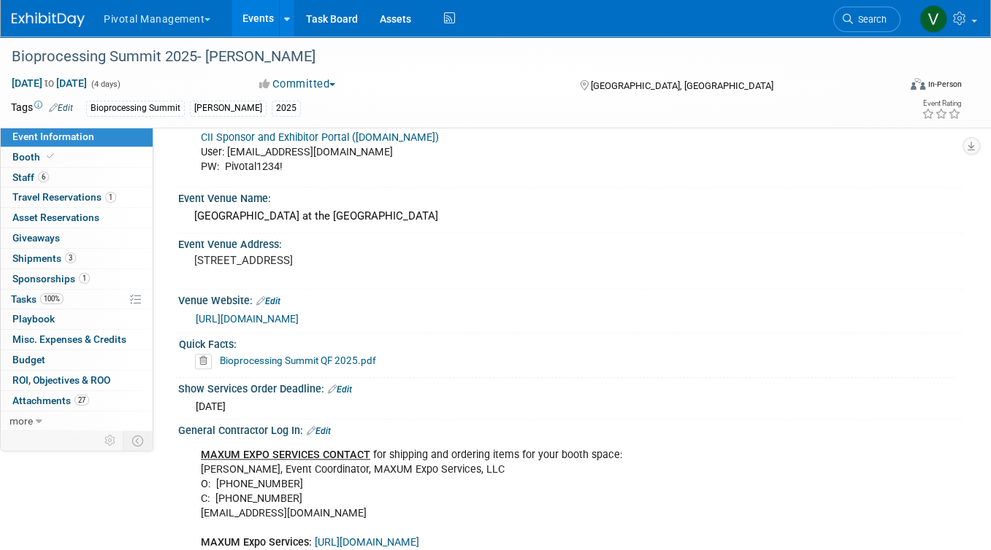
scroll to position [1136, 0]
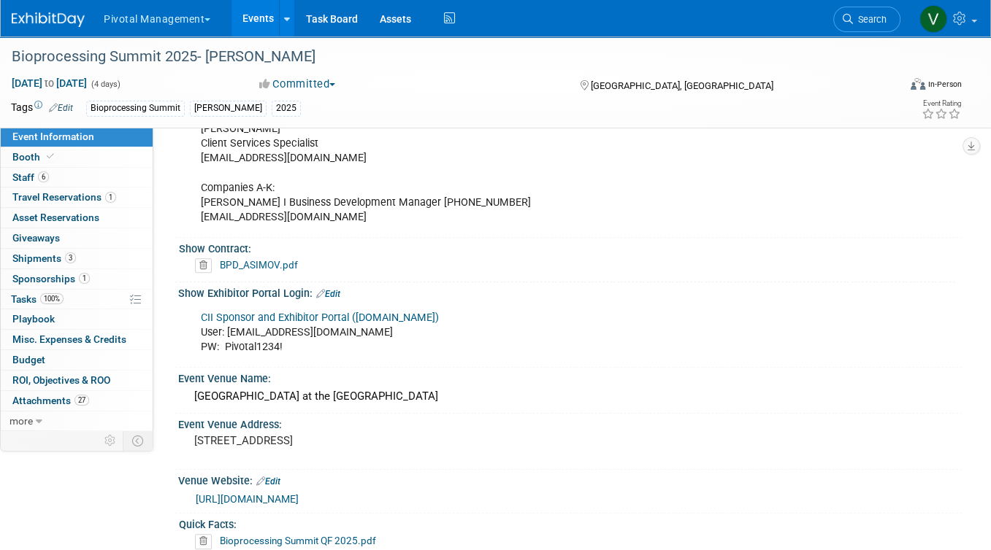
click at [361, 312] on link "CII Sponsor and Exhibitor Portal ([DOMAIN_NAME])" at bounding box center [320, 318] width 238 height 12
click at [120, 158] on link "Booth" at bounding box center [77, 157] width 152 height 20
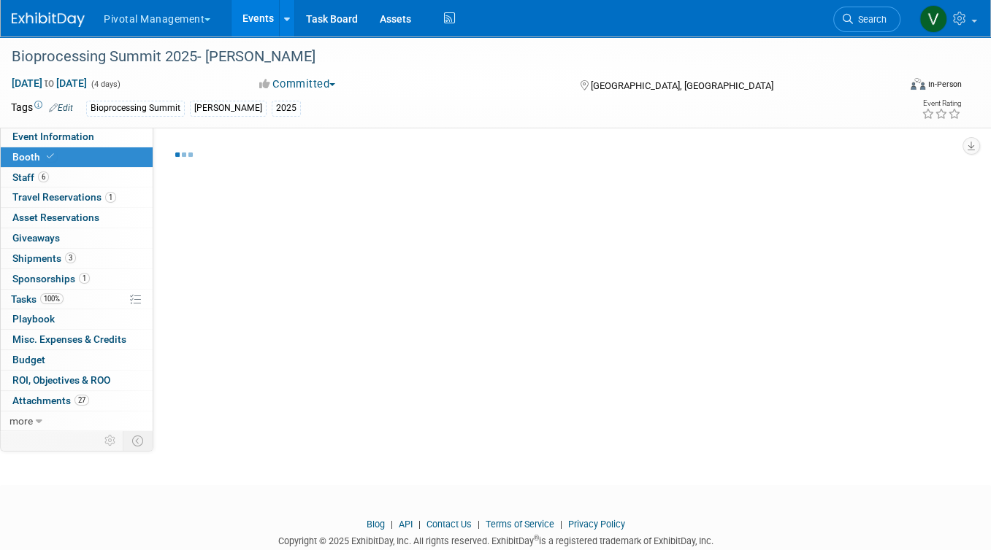
select select "Yes"
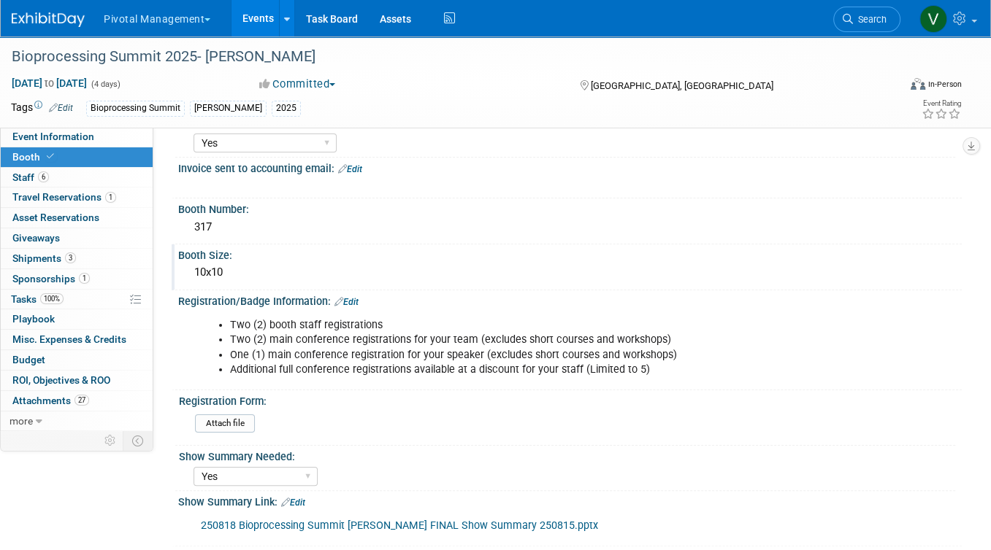
scroll to position [315, 0]
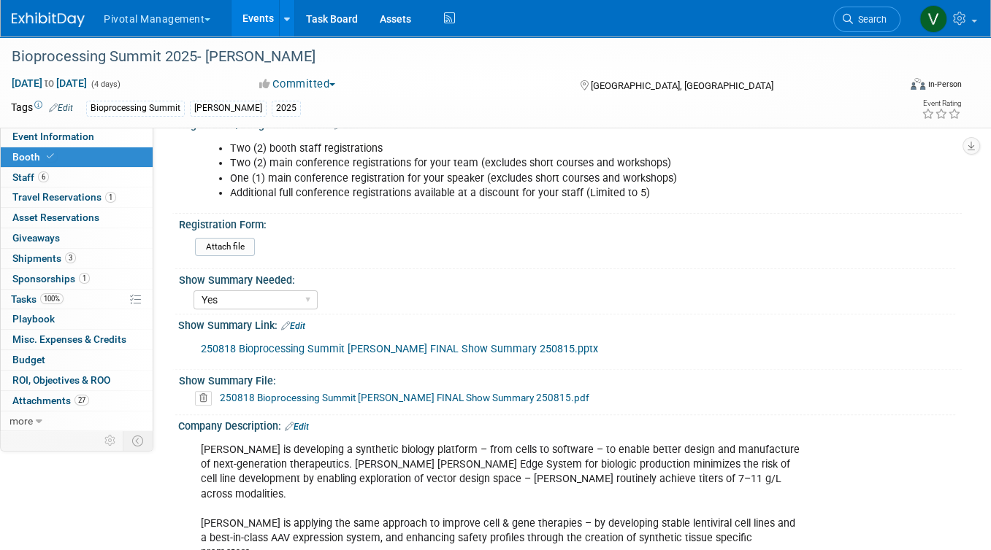
click at [353, 345] on link "250818 Bioprocessing Summit [PERSON_NAME] FINAL Show Summary 250815.pptx" at bounding box center [399, 349] width 397 height 12
